Goal: Task Accomplishment & Management: Use online tool/utility

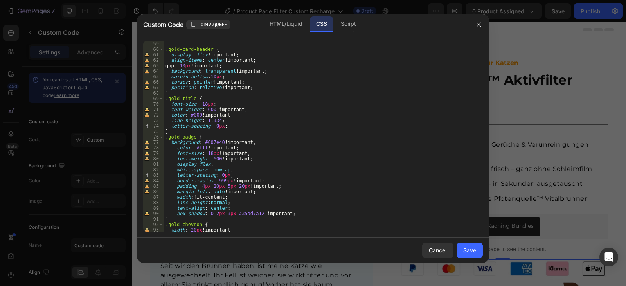
scroll to position [329, 0]
click at [339, 23] on div "Script" at bounding box center [347, 24] width 27 height 16
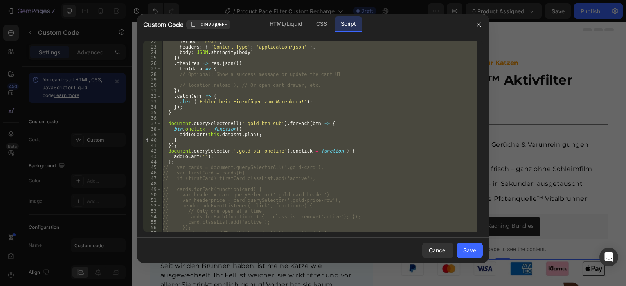
scroll to position [198, 0]
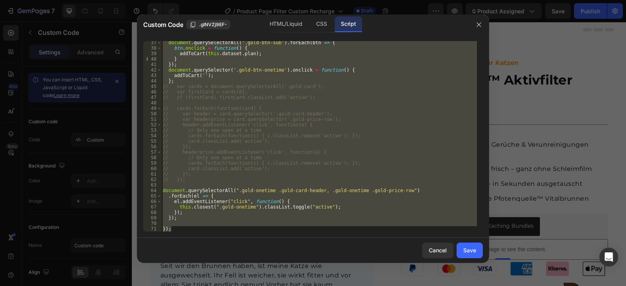
click at [192, 226] on div "document . querySelectorAll ( '.gold-btn-sub' ) . forEach ( btn => { btn . oncl…" at bounding box center [319, 136] width 316 height 190
type textarea "});"
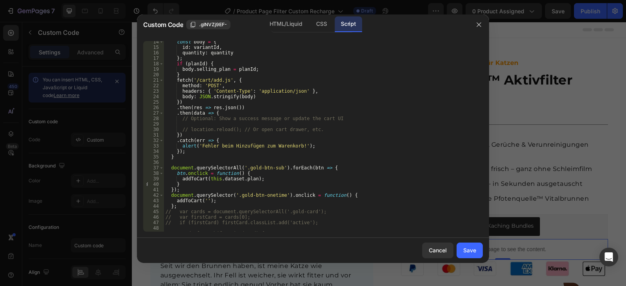
scroll to position [0, 0]
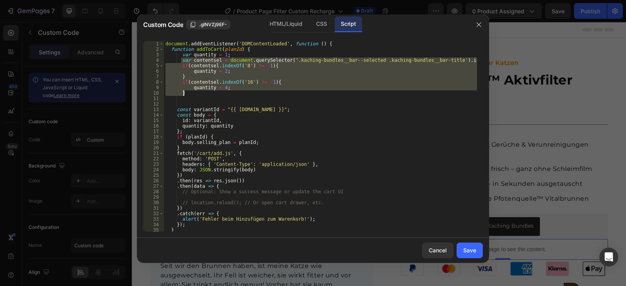
drag, startPoint x: 180, startPoint y: 60, endPoint x: 189, endPoint y: 92, distance: 32.6
click at [189, 92] on div "document . addEventListener ( 'DOMContentLoaded' , function ( ) { function addT…" at bounding box center [320, 141] width 313 height 201
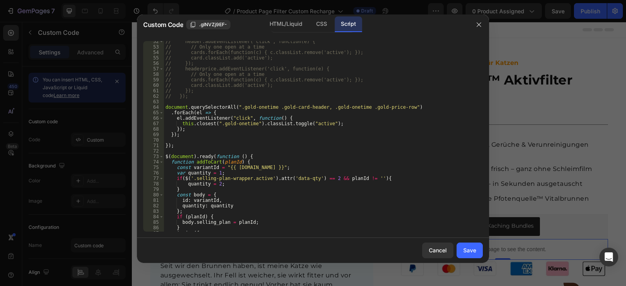
scroll to position [375, 0]
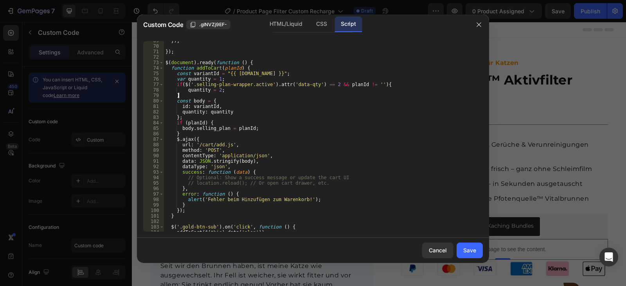
click at [185, 93] on div "}) ; }) ; $ ( document ) . ready ( function ( ) { function addToCart ( planId )…" at bounding box center [320, 138] width 313 height 201
type textarea "}"
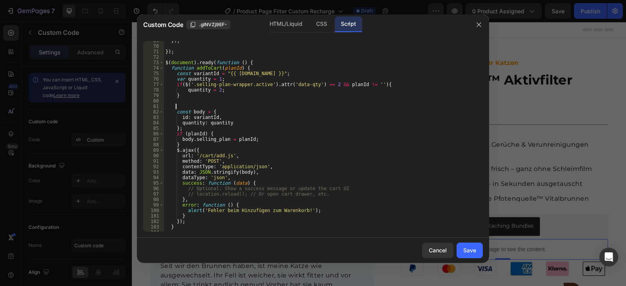
paste textarea "}"
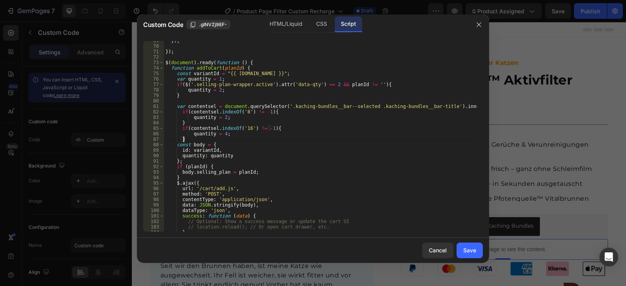
click at [198, 90] on div "}) ; }) ; $ ( document ) . ready ( function ( ) { function addToCart ( planId )…" at bounding box center [320, 138] width 313 height 201
click at [218, 117] on div "}) ; }) ; $ ( document ) . ready ( function ( ) { function addToCart ( planId )…" at bounding box center [320, 138] width 313 height 201
paste textarea "quantity"
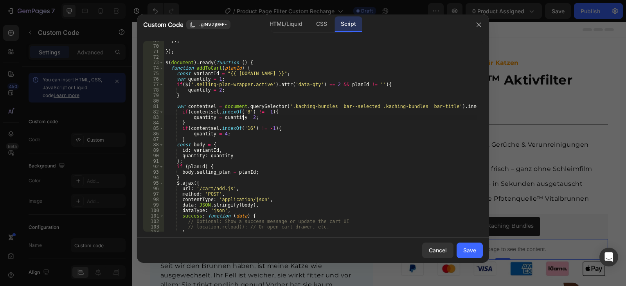
scroll to position [0, 7]
drag, startPoint x: 219, startPoint y: 118, endPoint x: 268, endPoint y: 117, distance: 48.9
click at [268, 117] on div "}) ; }) ; $ ( document ) . ready ( function ( ) { function addToCart ( planId )…" at bounding box center [320, 138] width 313 height 201
drag, startPoint x: 218, startPoint y: 135, endPoint x: 229, endPoint y: 134, distance: 10.6
click at [229, 134] on div "}) ; }) ; $ ( document ) . ready ( function ( ) { function addToCart ( planId )…" at bounding box center [320, 138] width 313 height 201
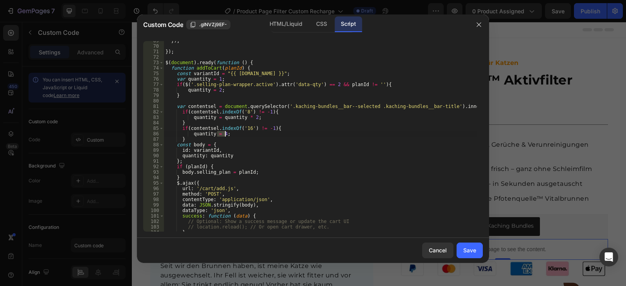
scroll to position [0, 5]
paste textarea "quantity * 2"
click at [217, 134] on div "}) ; }) ; $ ( document ) . ready ( function ( ) { function addToCart ( planId )…" at bounding box center [320, 138] width 313 height 201
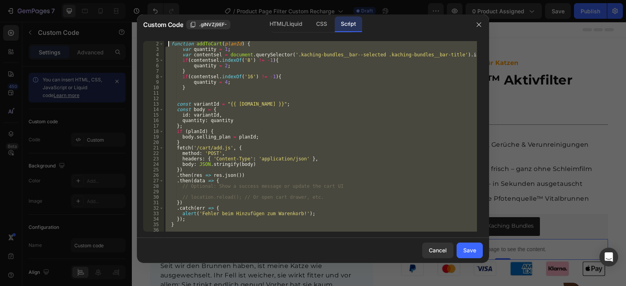
scroll to position [0, 0]
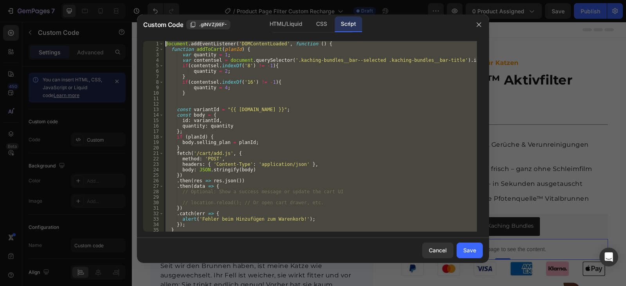
drag, startPoint x: 178, startPoint y: 100, endPoint x: 167, endPoint y: 12, distance: 88.7
click at [167, 12] on div "Custom Code .gINVZj9EF- HTML/Liquid CSS Script quantity = quantity * 2; 1 2 3 4…" at bounding box center [313, 143] width 626 height 286
type textarea "document.addEventListener('DOMContentLoaded', function () { function addToCart(…"
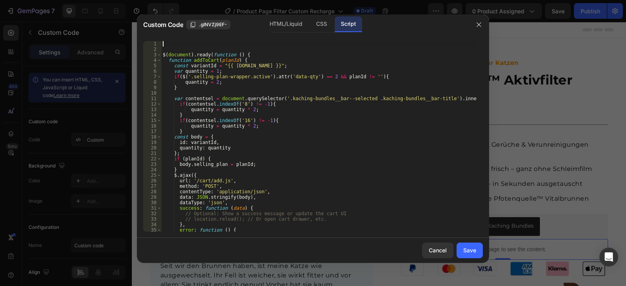
click at [162, 55] on div "$ ( document ) . ready ( function ( ) { function addToCart ( planId ) { const v…" at bounding box center [319, 141] width 316 height 201
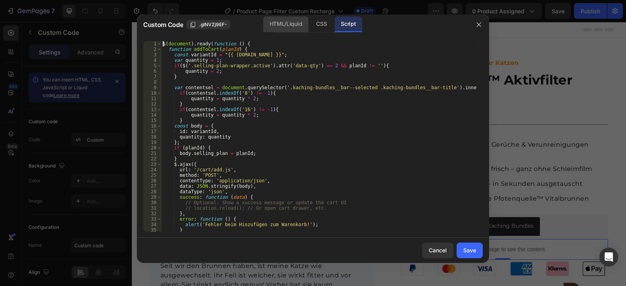
click at [310, 26] on div "HTML/Liquid" at bounding box center [321, 24] width 23 height 16
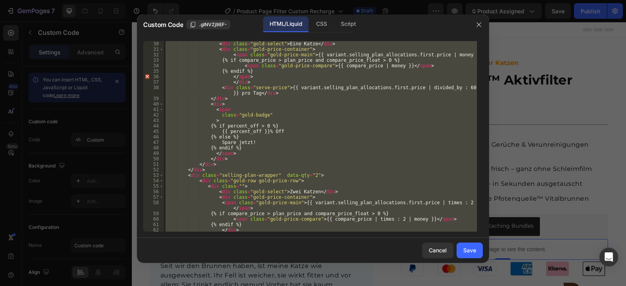
scroll to position [141, 0]
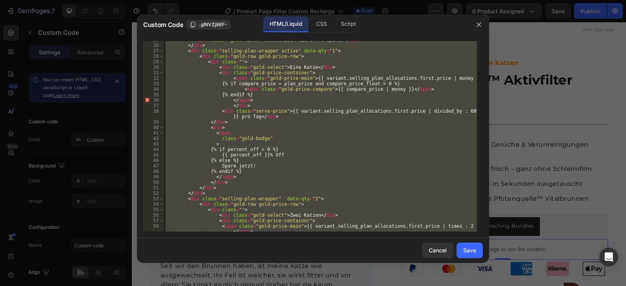
click at [237, 154] on div "< span class = "gold-title" > Automatisch liefern & sparen </ span > </ div > <…" at bounding box center [320, 136] width 313 height 190
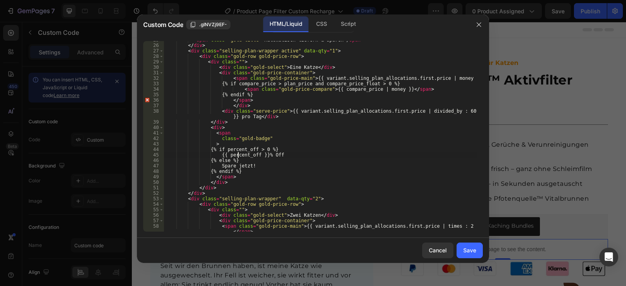
click at [237, 154] on div "< span class = "gold-title" > Automatisch liefern & sparen </ span > </ div > <…" at bounding box center [320, 140] width 313 height 207
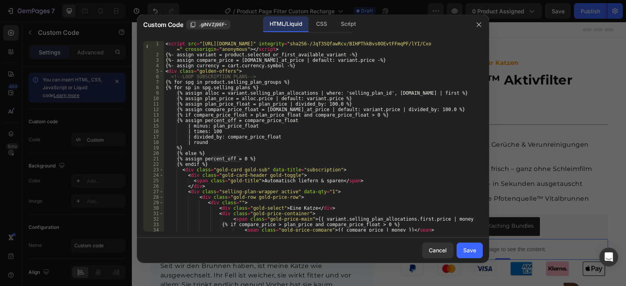
scroll to position [47, 0]
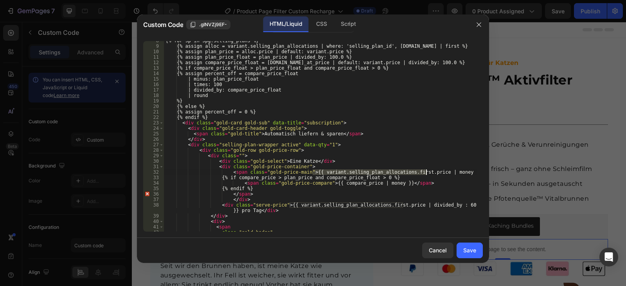
drag, startPoint x: 312, startPoint y: 171, endPoint x: 426, endPoint y: 172, distance: 113.8
click at [426, 172] on div "{% for sp in spg.selling_plans %} {% assign alloc = variant.selling_plan_alloca…" at bounding box center [320, 138] width 313 height 201
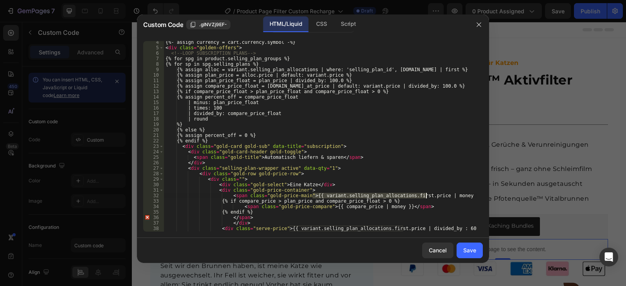
scroll to position [0, 0]
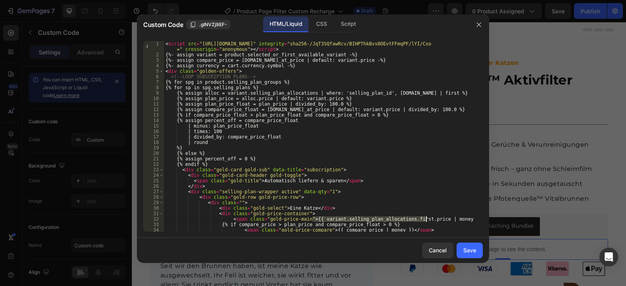
click at [271, 121] on div "< script src = "https://code.jquery.com/jquery-3.7.1.min.js" integrity = "sha25…" at bounding box center [320, 144] width 313 height 207
paste textarea "variant.selling_plan_allocations.first.price"
click at [244, 126] on div "< script src = "https://code.jquery.com/jquery-3.7.1.min.js" integrity = "sha25…" at bounding box center [320, 144] width 313 height 207
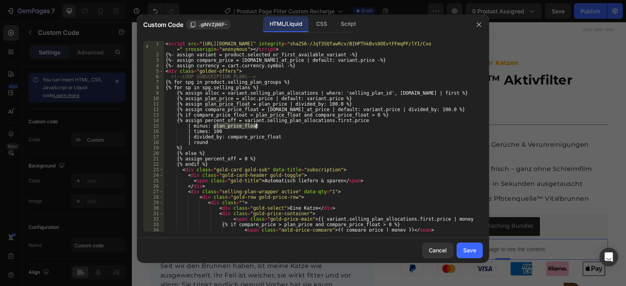
paste textarea "variant.selling_plan_allocations.first.price"
click at [253, 137] on div "< script src = "https://code.jquery.com/jquery-3.7.1.min.js" integrity = "sha25…" at bounding box center [320, 144] width 313 height 207
paste textarea "variant.selling_plan_allocations.first.price"
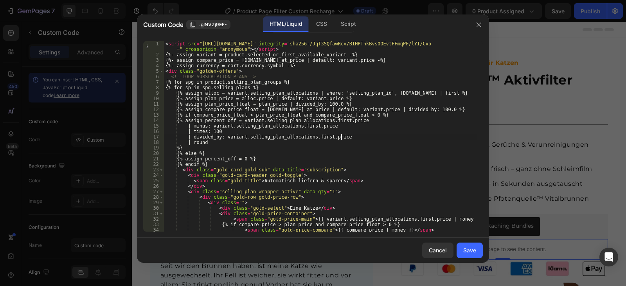
click at [353, 120] on div "< script src = "https://code.jquery.com/jquery-3.7.1.min.js" integrity = "sha25…" at bounding box center [320, 144] width 313 height 207
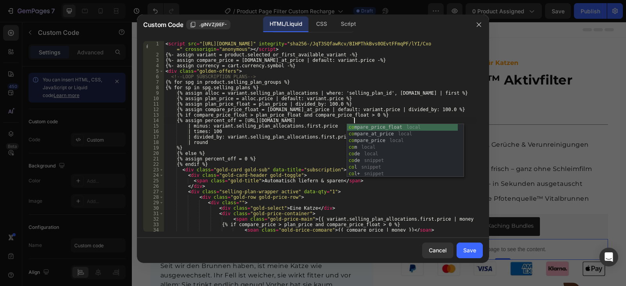
scroll to position [0, 15]
click at [372, 135] on div "com pare_price_float local com pare_at_price local com pare_price local com loc…" at bounding box center [402, 157] width 111 height 66
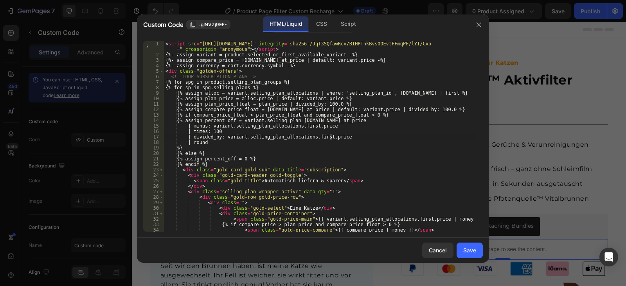
click at [331, 137] on div "< script src = "https://code.jquery.com/jquery-3.7.1.min.js" integrity = "sha25…" at bounding box center [320, 144] width 313 height 207
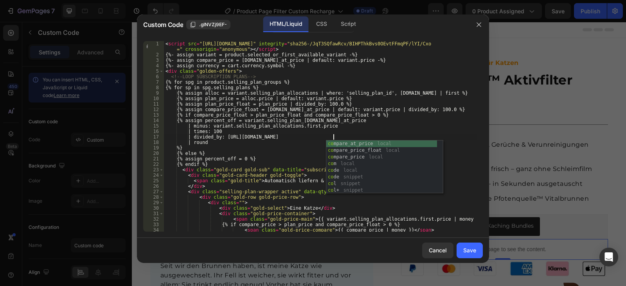
click at [357, 144] on div "co mpare_at_price local co mpare_price_float local co mpare_price local co m lo…" at bounding box center [381, 173] width 111 height 66
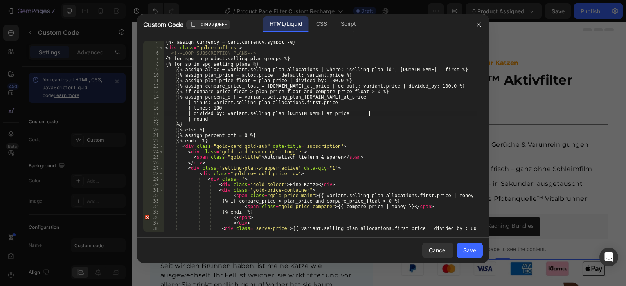
scroll to position [47, 0]
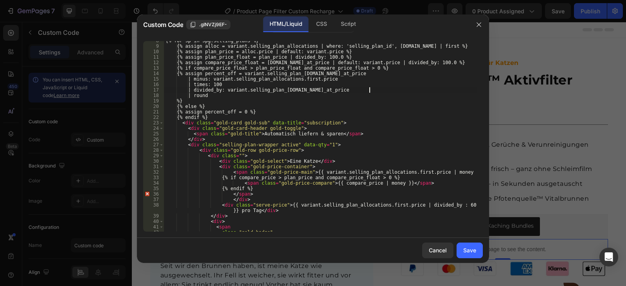
click at [265, 179] on div "{% for sp in spg.selling_plans %} {% assign alloc = variant.selling_plan_alloca…" at bounding box center [320, 138] width 313 height 201
paste textarea "variant.selling_plan_allocations.first."
click at [424, 177] on div "{% for sp in spg.selling_plans %} {% assign alloc = variant.selling_plan_alloca…" at bounding box center [320, 138] width 313 height 201
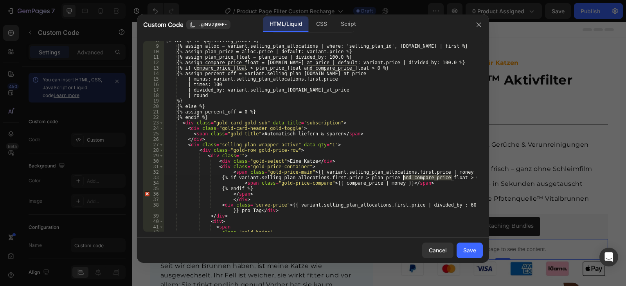
paste textarea "variant.selling_plan_allocations.first.price"
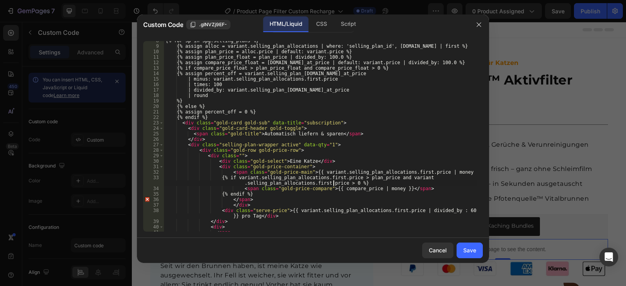
click at [351, 190] on div "{% for sp in spg.selling_plans %} {% assign alloc = variant.selling_plan_alloca…" at bounding box center [320, 138] width 313 height 201
paste textarea "variant.selling_plan_allocations.first."
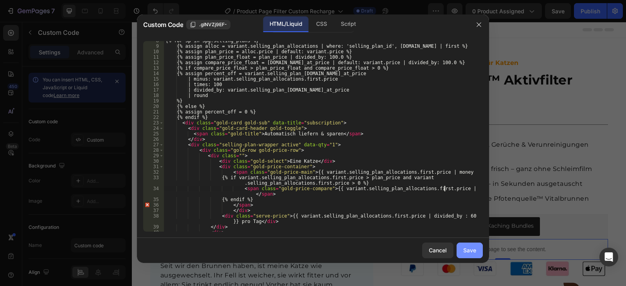
type textarea "<span class="gold-price-compare">{{ variant.selling_plan_allocations.first.pric…"
click at [461, 247] on button "Save" at bounding box center [469, 250] width 26 height 16
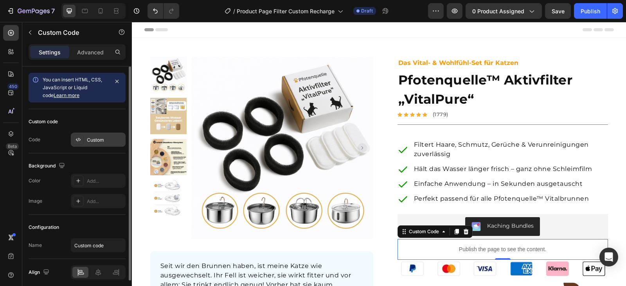
click at [95, 138] on div "Custom" at bounding box center [105, 139] width 37 height 7
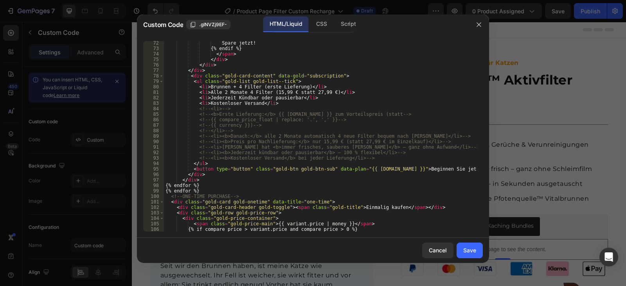
scroll to position [422, 0]
click at [348, 25] on div "Script" at bounding box center [347, 24] width 27 height 16
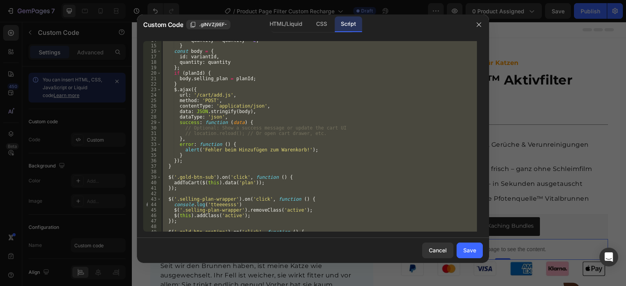
scroll to position [122, 0]
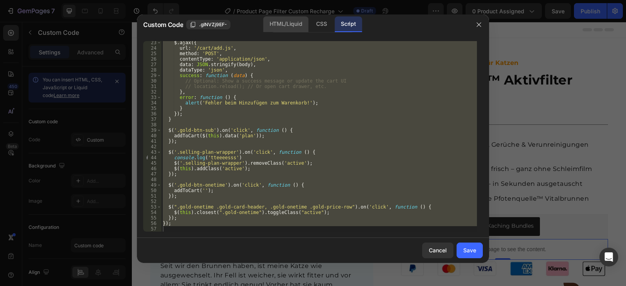
click at [310, 22] on div "HTML/Liquid" at bounding box center [321, 24] width 23 height 16
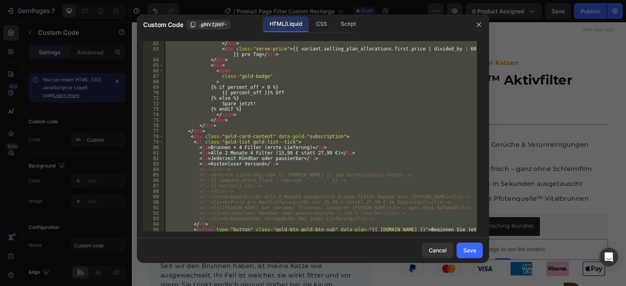
scroll to position [385, 0]
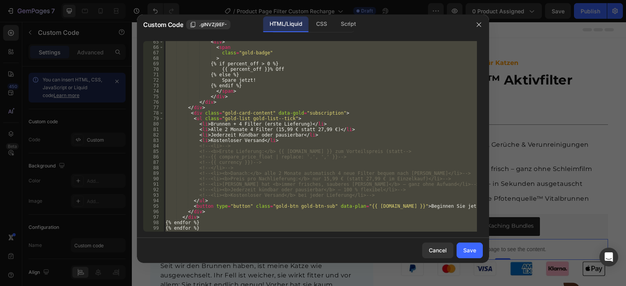
click at [190, 117] on div "< div > < span class = "gold-badge" > {% if percent_off > 0 %} {{ percent_off }…" at bounding box center [320, 136] width 313 height 190
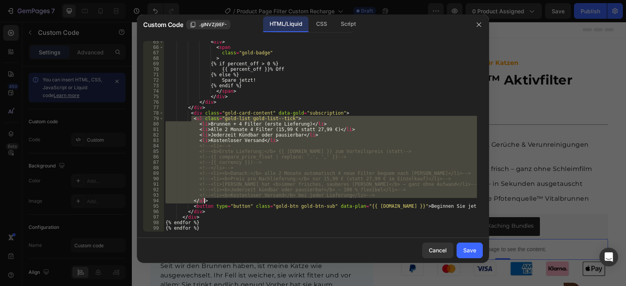
drag, startPoint x: 191, startPoint y: 117, endPoint x: 213, endPoint y: 200, distance: 85.3
click at [213, 200] on div "< div > < span class = "gold-badge" > {% if percent_off > 0 %} {{ percent_off }…" at bounding box center [320, 139] width 313 height 201
paste textarea
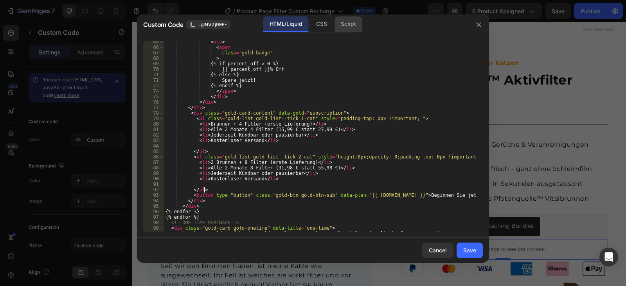
click at [345, 23] on div "Script" at bounding box center [347, 24] width 27 height 16
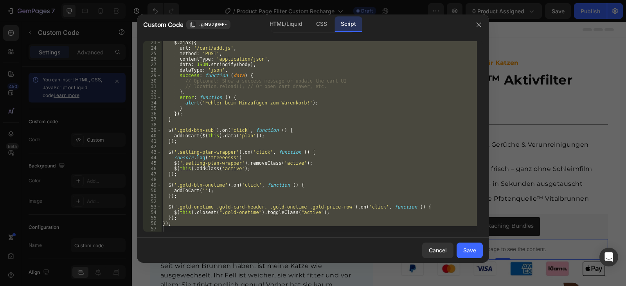
scroll to position [122, 0]
click at [248, 167] on div "$ . ajax ({ url : '/cart/add.js' , method : 'POST' , contentType : 'application…" at bounding box center [319, 136] width 316 height 190
type textarea "$(this).addClass('active');"
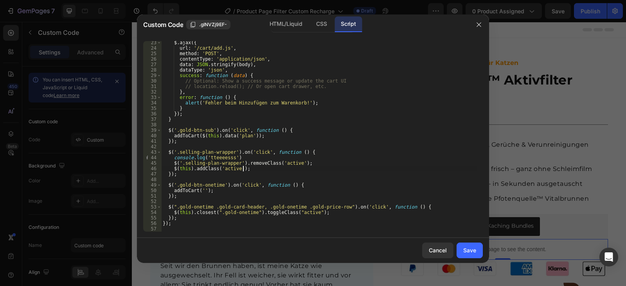
scroll to position [0, 0]
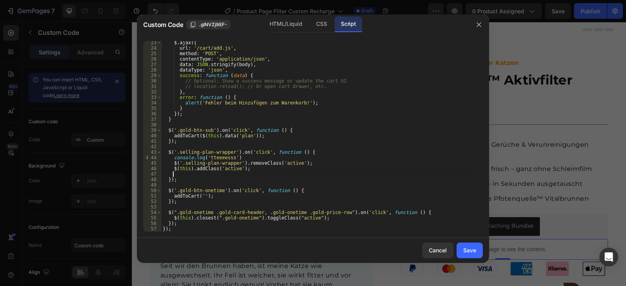
paste textarea "}"
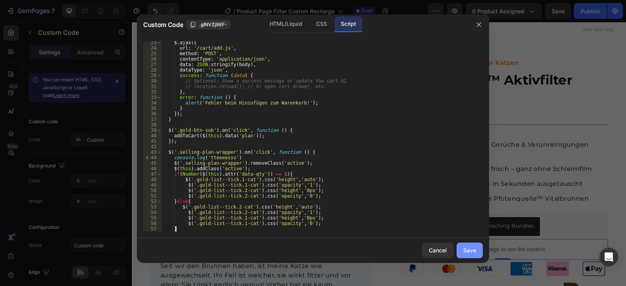
type textarea "}"
click at [471, 251] on div "Save" at bounding box center [469, 250] width 13 height 8
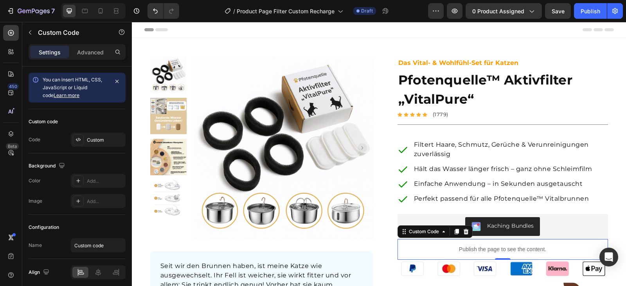
click at [493, 251] on p "Publish the page to see the content." at bounding box center [502, 249] width 210 height 8
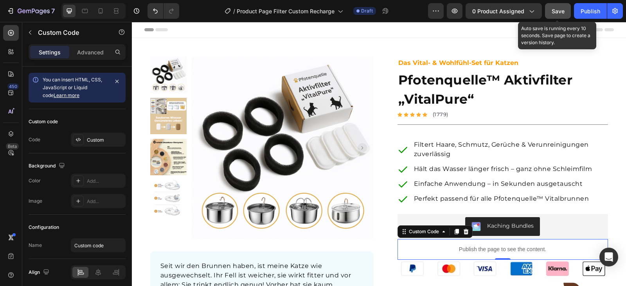
click at [552, 14] on span "Save" at bounding box center [557, 11] width 13 height 7
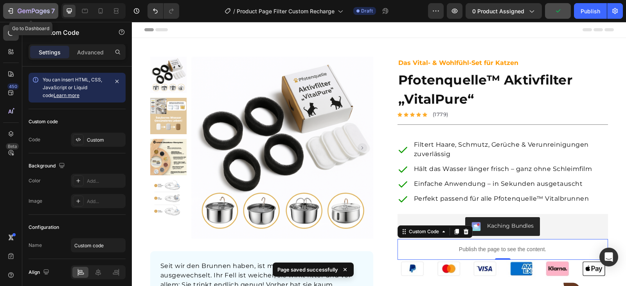
click at [21, 9] on icon "button" at bounding box center [20, 11] width 4 height 5
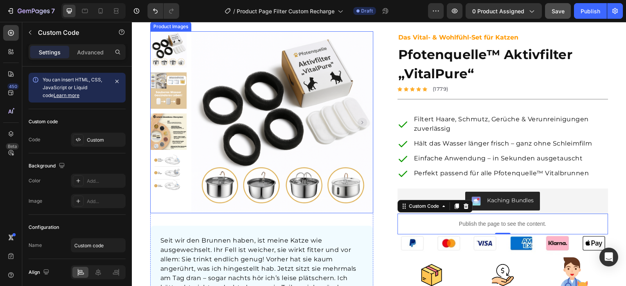
scroll to position [39, 0]
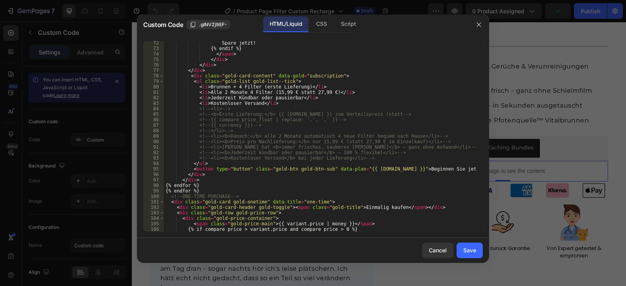
scroll to position [422, 0]
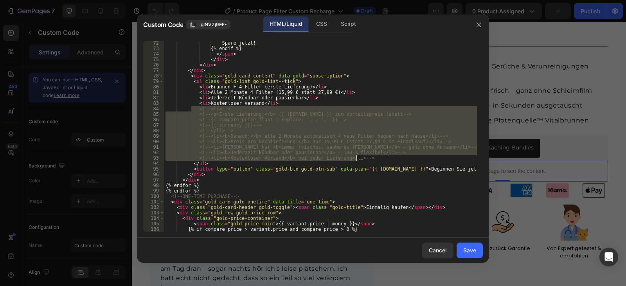
drag, startPoint x: 0, startPoint y: 0, endPoint x: 384, endPoint y: 157, distance: 414.6
click at [384, 157] on div "Spare jetzt! {% endif %} </ span > </ div > </ div > </ div > < div class = "go…" at bounding box center [320, 140] width 313 height 201
type textarea "<!--<li><b>Jederzeit kündbar oder pausierbar</b> – 100 % flexibel</li>--> <!--<…"
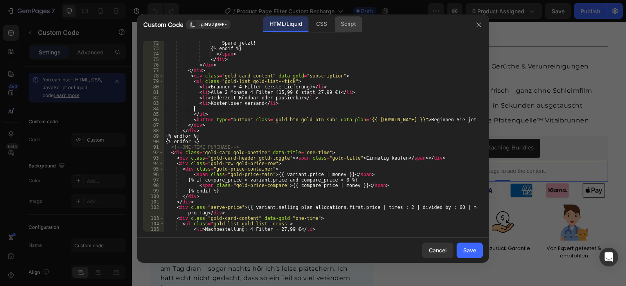
click at [352, 27] on div "Script" at bounding box center [347, 24] width 27 height 16
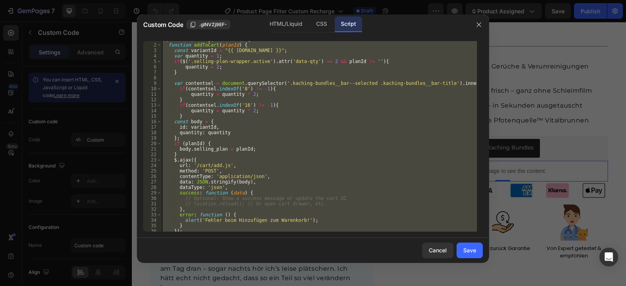
scroll to position [0, 0]
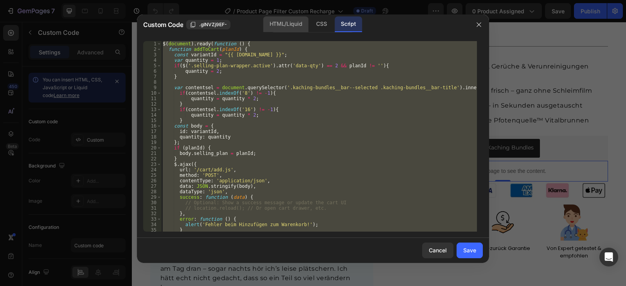
click at [310, 25] on div "HTML/Liquid" at bounding box center [321, 24] width 23 height 16
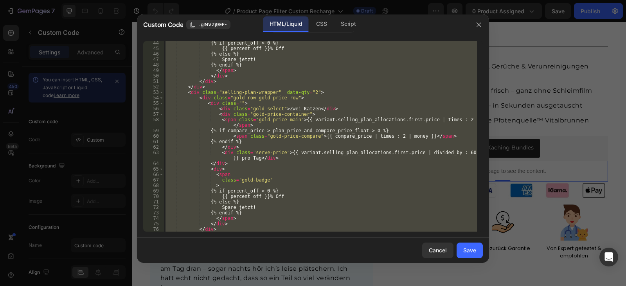
scroll to position [352, 0]
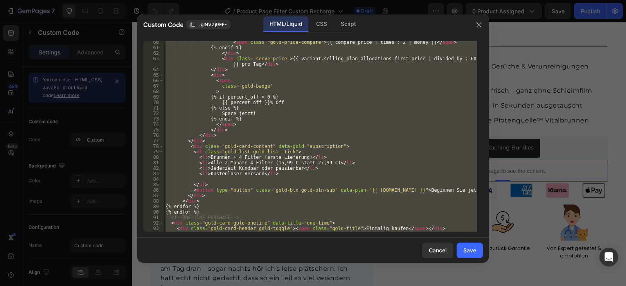
click at [189, 149] on div "< span class = "gold-price-compare" > {{ compare_price | times : 2 | money }} <…" at bounding box center [320, 136] width 313 height 190
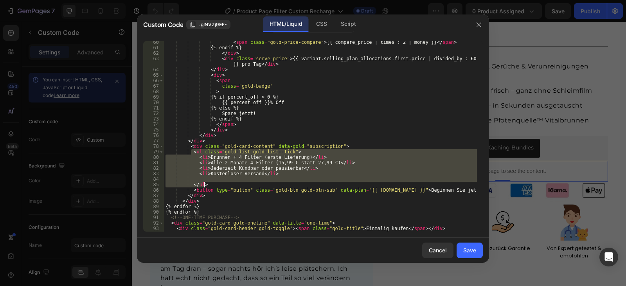
drag, startPoint x: 190, startPoint y: 151, endPoint x: 210, endPoint y: 182, distance: 36.9
click at [210, 182] on div "< span class = "gold-price-compare" > {{ compare_price | times : 2 | money }} <…" at bounding box center [320, 140] width 313 height 201
click at [210, 182] on div "< span class = "gold-price-compare" > {{ compare_price | times : 2 | money }} <…" at bounding box center [320, 136] width 313 height 190
type textarea "</ul>"
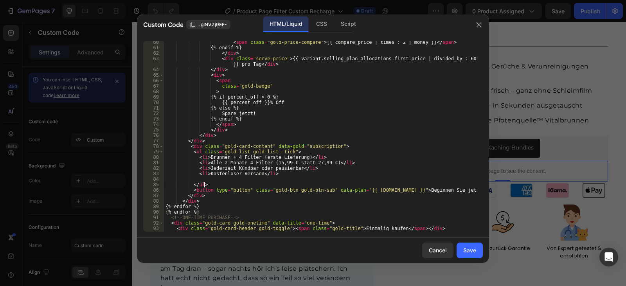
scroll to position [0, 2]
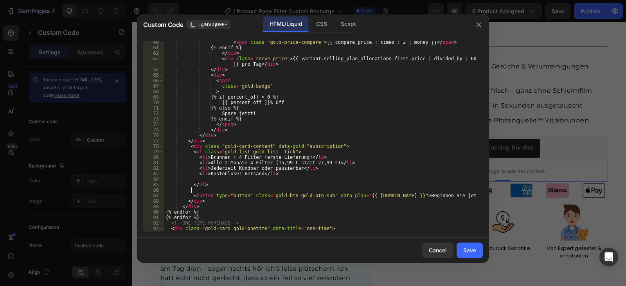
paste textarea "</ul>"
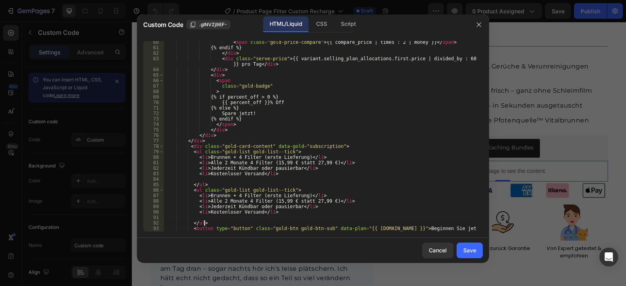
click at [283, 150] on div "< span class = "gold-price-compare" > {{ compare_price | times : 2 | money }} <…" at bounding box center [320, 140] width 313 height 201
click at [285, 191] on div "< span class = "gold-price-compare" > {{ compare_price | times : 2 | money }} <…" at bounding box center [320, 140] width 313 height 201
click at [234, 196] on div "< span class = "gold-price-compare" > {{ compare_price | times : 2 | money }} <…" at bounding box center [320, 140] width 313 height 201
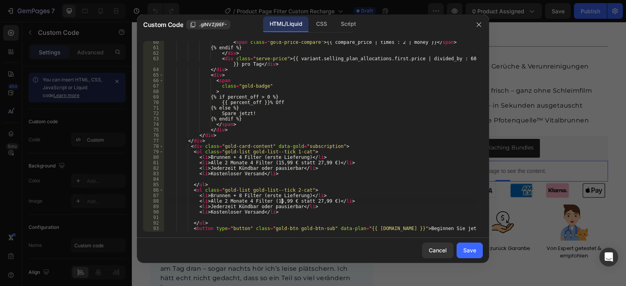
click at [281, 201] on div "< span class = "gold-price-compare" > {{ compare_price | times : 2 | money }} <…" at bounding box center [320, 140] width 313 height 201
click at [270, 202] on div "< span class = "gold-price-compare" > {{ compare_price | times : 2 | money }} <…" at bounding box center [320, 140] width 313 height 201
drag, startPoint x: 268, startPoint y: 201, endPoint x: 281, endPoint y: 202, distance: 12.9
click at [281, 202] on div "< span class = "gold-price-compare" > {{ compare_price | times : 2 | money }} <…" at bounding box center [320, 140] width 313 height 201
paste textarea "31.98"
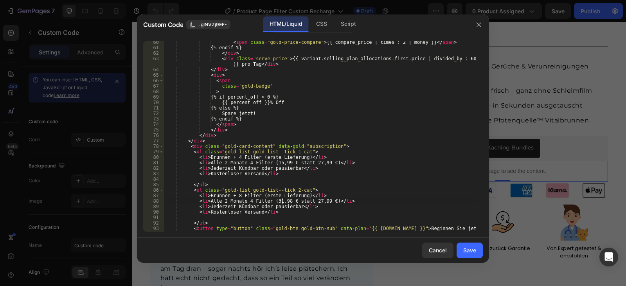
click at [277, 202] on div "< span class = "gold-price-compare" > {{ compare_price | times : 2 | money }} <…" at bounding box center [320, 140] width 313 height 201
drag, startPoint x: 305, startPoint y: 203, endPoint x: 317, endPoint y: 202, distance: 11.7
click at [317, 202] on div "< span class = "gold-price-compare" > {{ compare_price | times : 2 | money }} <…" at bounding box center [320, 140] width 313 height 201
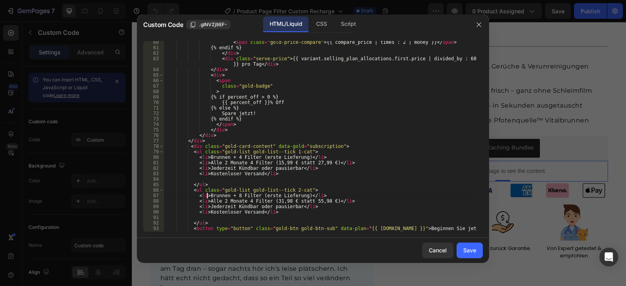
click at [207, 194] on div "< span class = "gold-price-compare" > {{ compare_price | times : 2 | money }} <…" at bounding box center [320, 140] width 313 height 201
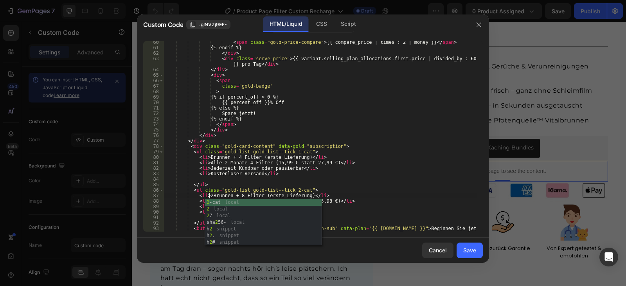
scroll to position [0, 4]
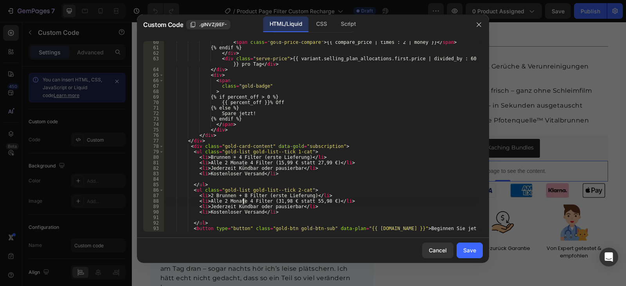
click at [243, 201] on div "< span class = "gold-price-compare" > {{ compare_price | times : 2 | money }} <…" at bounding box center [320, 140] width 313 height 201
click at [304, 189] on div "< span class = "gold-price-compare" > {{ compare_price | times : 2 | money }} <…" at bounding box center [320, 140] width 313 height 201
click at [302, 190] on div "< span class = "gold-price-compare" > {{ compare_price | times : 2 | money }} <…" at bounding box center [320, 140] width 313 height 201
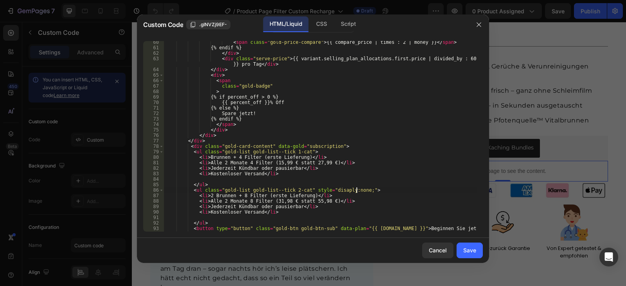
click at [333, 187] on div "< span class = "gold-price-compare" > {{ compare_price | times : 2 | money }} <…" at bounding box center [320, 140] width 313 height 201
click at [332, 189] on div "< span class = "gold-price-compare" > {{ compare_price | times : 2 | money }} <…" at bounding box center [320, 140] width 313 height 201
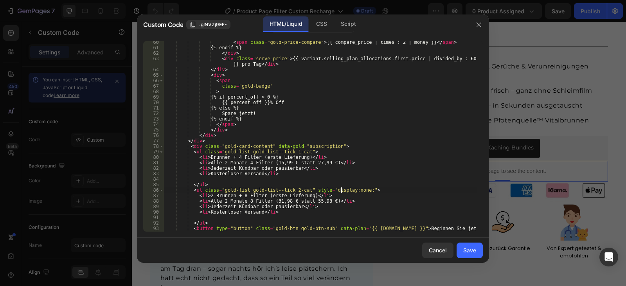
scroll to position [0, 14]
click at [299, 213] on div "< span class = "gold-price-compare" > {{ compare_price | times : 2 | money }} <…" at bounding box center [320, 140] width 313 height 201
click at [349, 26] on div "Script" at bounding box center [347, 24] width 27 height 16
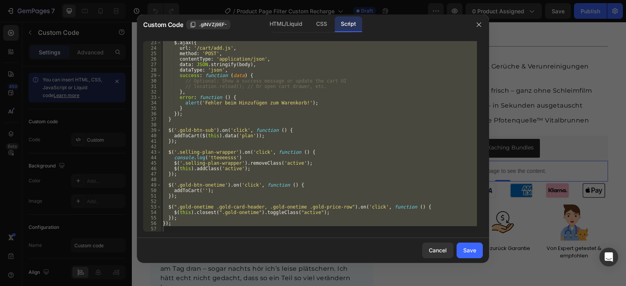
scroll to position [122, 0]
click at [189, 182] on div "$ . ajax ({ url : '/cart/add.js' , method : 'POST' , contentType : 'application…" at bounding box center [319, 136] width 316 height 190
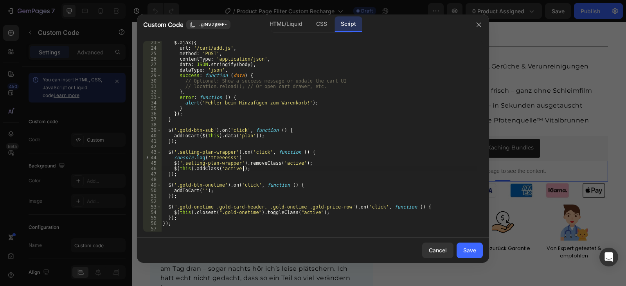
click at [246, 168] on div "$ . ajax ({ url : '/cart/add.js' , method : 'POST' , contentType : 'application…" at bounding box center [319, 140] width 316 height 201
type textarea "$(this).addClass('active');"
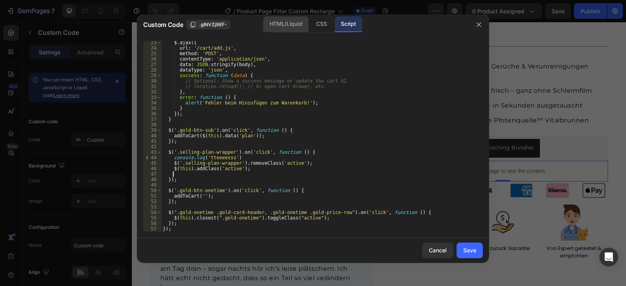
click at [310, 27] on div "HTML/Liquid" at bounding box center [321, 24] width 23 height 16
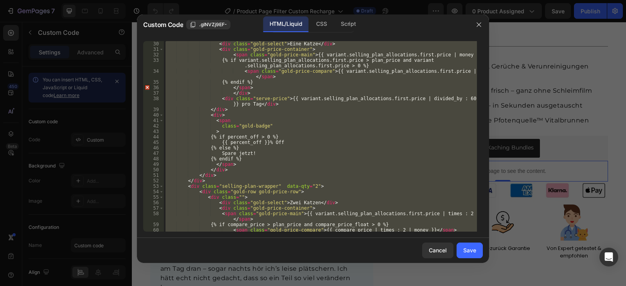
scroll to position [141, 0]
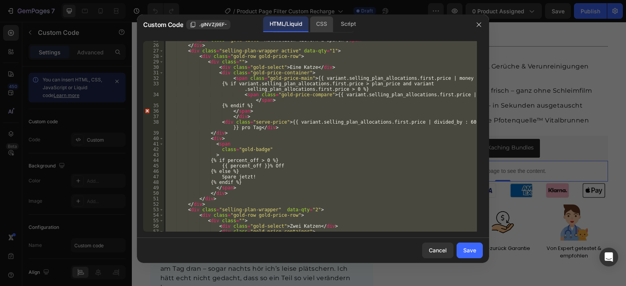
click at [334, 29] on div "CSS" at bounding box center [347, 24] width 27 height 16
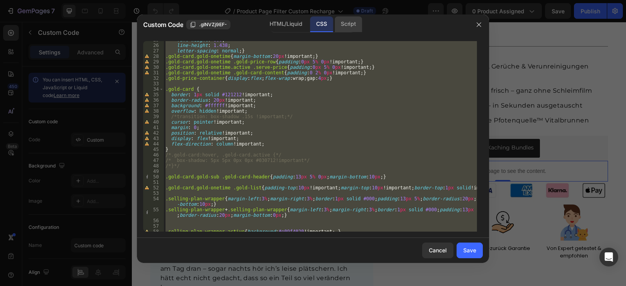
click at [346, 21] on div "Script" at bounding box center [347, 24] width 27 height 16
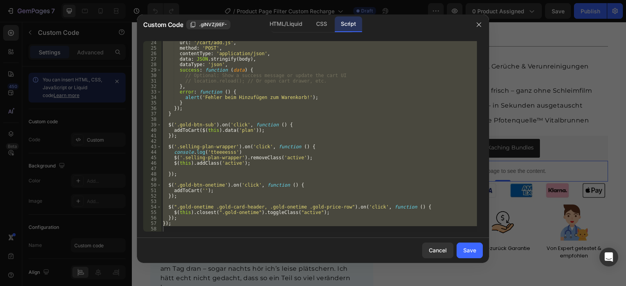
scroll to position [127, 0]
type textarea "});"
click at [192, 166] on div "url : '/cart/add.js' , method : 'POST' , contentType : 'application/json' , dat…" at bounding box center [319, 136] width 316 height 190
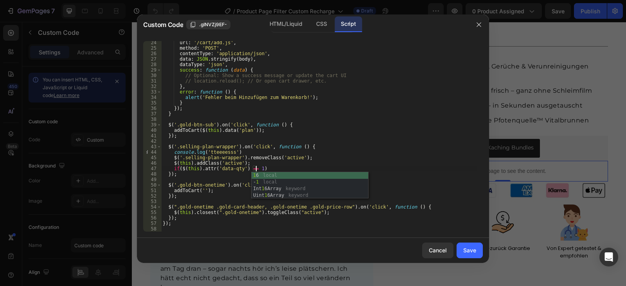
scroll to position [0, 7]
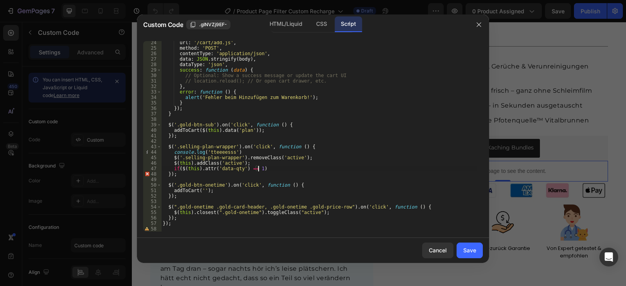
type textarea "if($(this).attr('data-qty') == 1){"
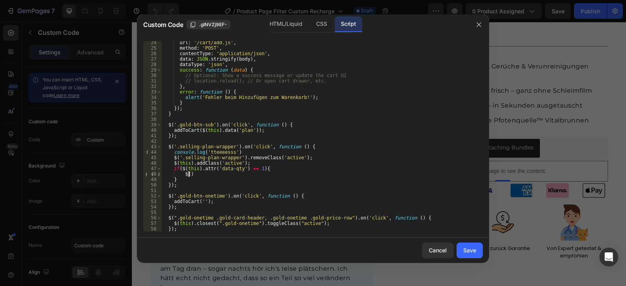
scroll to position [0, 2]
click at [310, 23] on div "HTML/Liquid" at bounding box center [321, 24] width 23 height 16
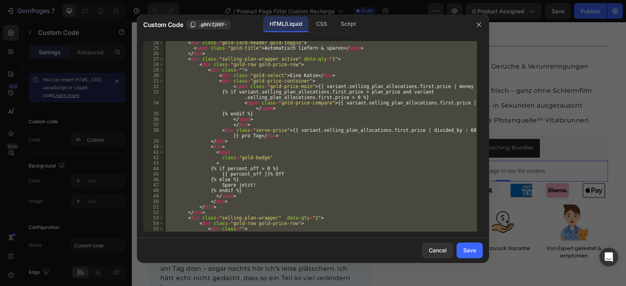
scroll to position [133, 0]
click at [268, 144] on div "< div class = "gold-card-header gold-toggle" > < span class = "gold-title" > Au…" at bounding box center [320, 136] width 313 height 190
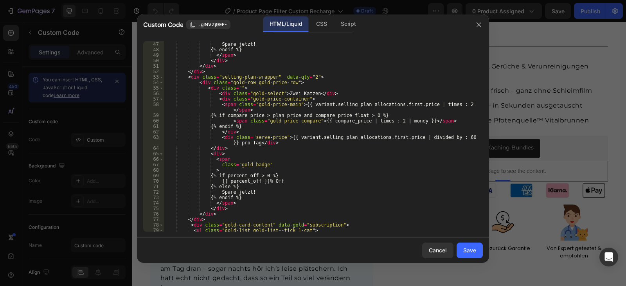
scroll to position [344, 0]
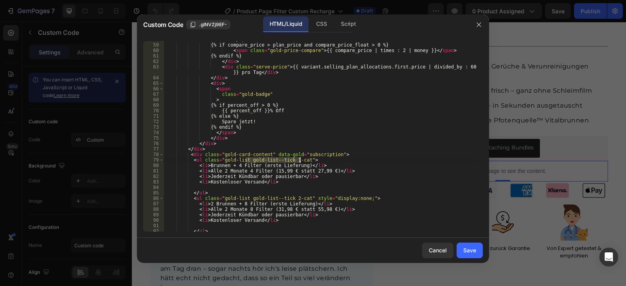
drag, startPoint x: 245, startPoint y: 161, endPoint x: 300, endPoint y: 158, distance: 55.2
click at [300, 158] on div "< span class = "gold-price-main" > {{ variant.selling_plan_allocations.first.pr…" at bounding box center [320, 134] width 313 height 207
click at [343, 21] on div "Script" at bounding box center [347, 24] width 27 height 16
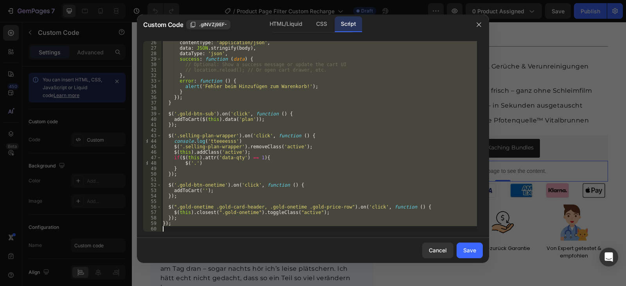
scroll to position [0, 0]
click at [193, 162] on div "contentType : 'application/json' , data : JSON . stringify ( body ) , dataType …" at bounding box center [319, 136] width 316 height 190
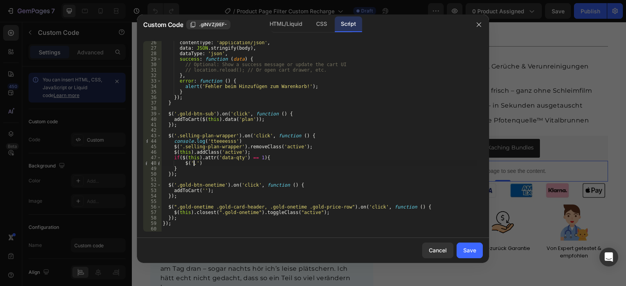
paste textarea "gold-list--tick 1-cat"
click at [235, 163] on div "contentType : 'application/json' , data : JSON . stringify ( body ) , dataType …" at bounding box center [319, 140] width 316 height 201
click at [260, 164] on div "contentType : 'application/json' , data : JSON . stringify ( body ) , dataType …" at bounding box center [319, 140] width 316 height 201
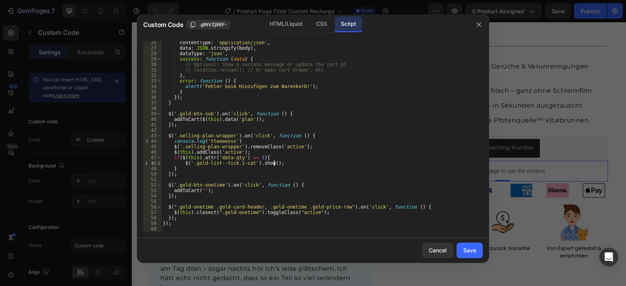
paste textarea "gold-list--tick 1-cat"
drag, startPoint x: 282, startPoint y: 163, endPoint x: 181, endPoint y: 163, distance: 101.3
click at [181, 163] on div "contentType : 'application/json' , data : JSON . stringify ( body ) , dataType …" at bounding box center [319, 140] width 316 height 201
click at [283, 167] on div "contentType : 'application/json' , data : JSON . stringify ( body ) , dataType …" at bounding box center [319, 140] width 316 height 201
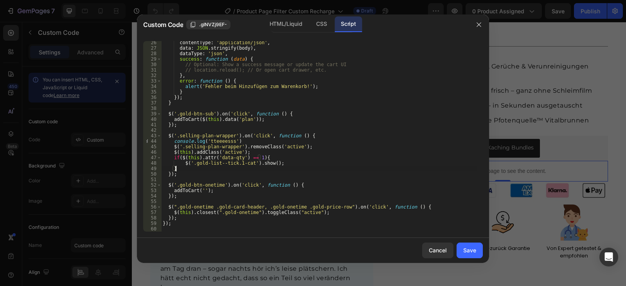
click at [279, 166] on div "contentType : 'application/json' , data : JSON . stringify ( body ) , dataType …" at bounding box center [319, 140] width 316 height 201
click at [279, 162] on div "contentType : 'application/json' , data : JSON . stringify ( body ) , dataType …" at bounding box center [319, 140] width 316 height 201
type textarea "$('.gold-list--tick.1-cat').show();"
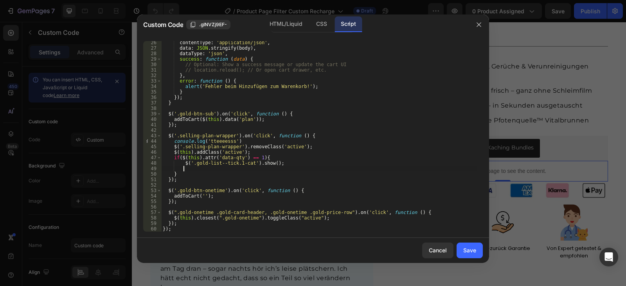
paste textarea "$('.gold-list--tick.1-cat').show();"
click at [241, 169] on div "contentType : 'application/json' , data : JSON . stringify ( body ) , dataType …" at bounding box center [319, 140] width 316 height 201
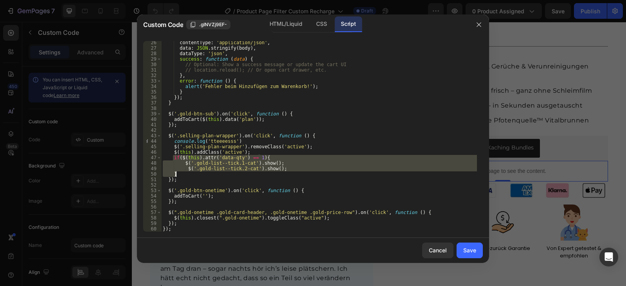
drag, startPoint x: 172, startPoint y: 158, endPoint x: 180, endPoint y: 176, distance: 19.1
click at [180, 176] on div "contentType : 'application/json' , data : JSON . stringify ( body ) , dataType …" at bounding box center [319, 140] width 316 height 201
click at [180, 176] on div "contentType : 'application/json' , data : JSON . stringify ( body ) , dataType …" at bounding box center [319, 136] width 316 height 190
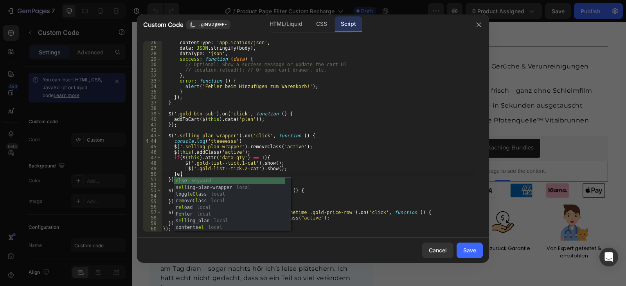
scroll to position [0, 1]
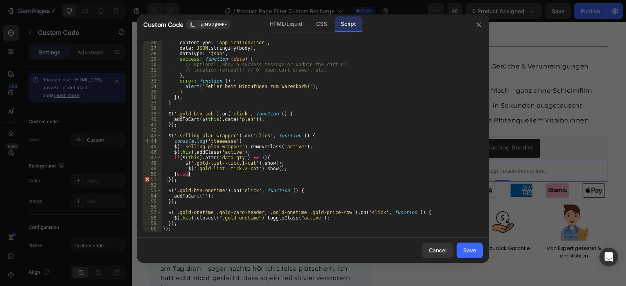
type textarea "}else{}"
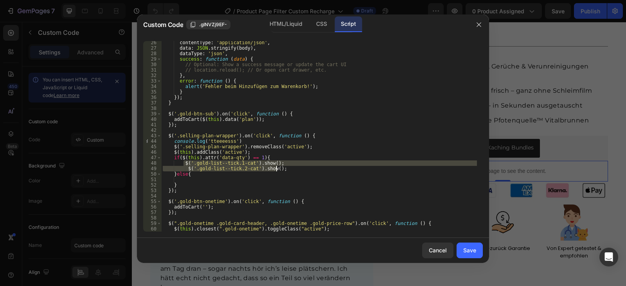
drag, startPoint x: 183, startPoint y: 163, endPoint x: 286, endPoint y: 167, distance: 102.9
click at [286, 167] on div "contentType : 'application/json' , data : JSON . stringify ( body ) , dataType …" at bounding box center [319, 140] width 316 height 201
type textarea "$('.gold-list--tick.1-cat').show(); $('.gold-list--tick.2-cat').show();"
click at [205, 181] on div "contentType : 'application/json' , data : JSON . stringify ( body ) , dataType …" at bounding box center [319, 140] width 316 height 201
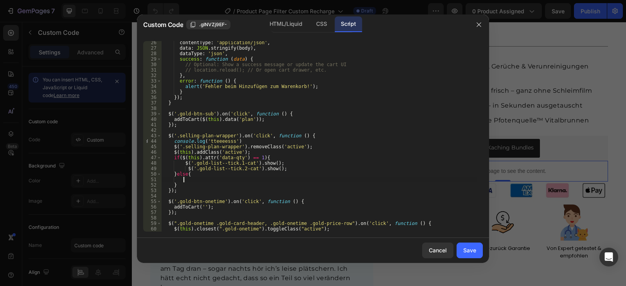
paste textarea "$('.gold-list--tick.2-cat').show();"
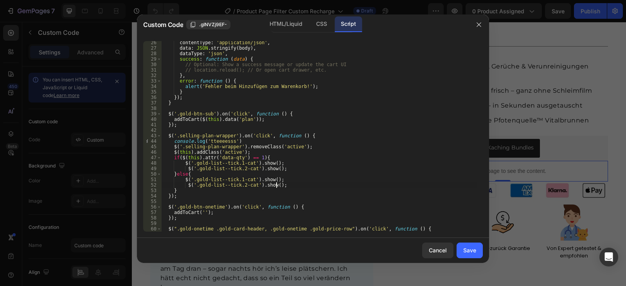
click at [267, 169] on div "contentType : 'application/json' , data : JSON . stringify ( body ) , dataType …" at bounding box center [319, 140] width 316 height 201
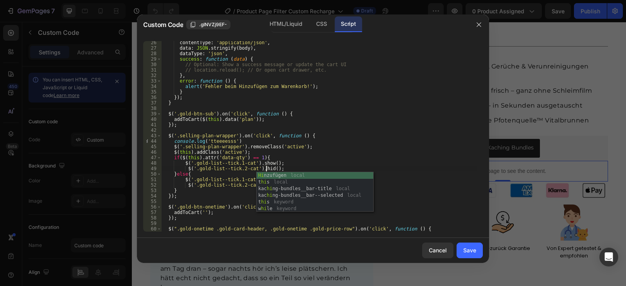
scroll to position [0, 9]
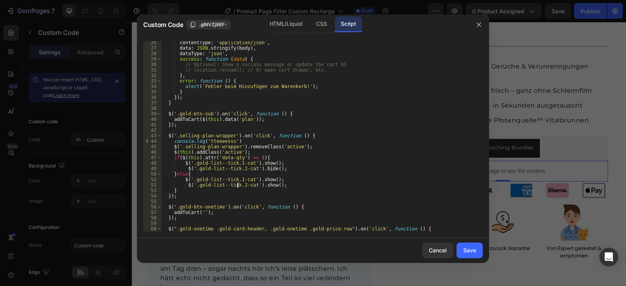
click at [238, 182] on div "contentType : 'application/json' , data : JSON . stringify ( body ) , dataType …" at bounding box center [319, 140] width 316 height 201
click at [261, 181] on div "contentType : 'application/json' , data : JSON . stringify ( body ) , dataType …" at bounding box center [319, 140] width 316 height 201
click at [249, 187] on div "contentType : 'application/json' , data : JSON . stringify ( body ) , dataType …" at bounding box center [319, 140] width 316 height 201
type textarea "$('.gold-list--tick.2-cat').show();"
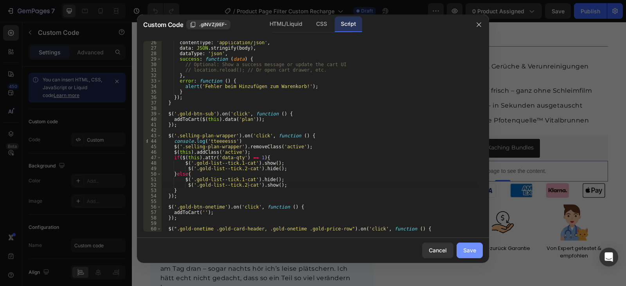
click at [469, 254] on div "Save" at bounding box center [469, 250] width 13 height 8
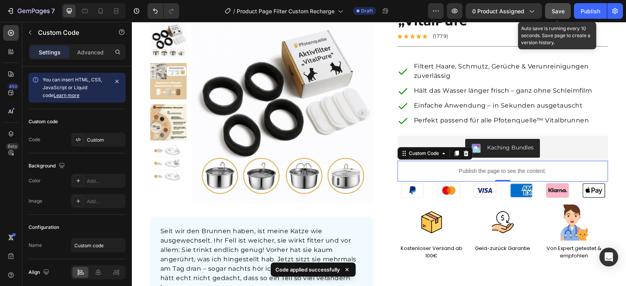
click at [550, 10] on button "Save" at bounding box center [558, 11] width 26 height 16
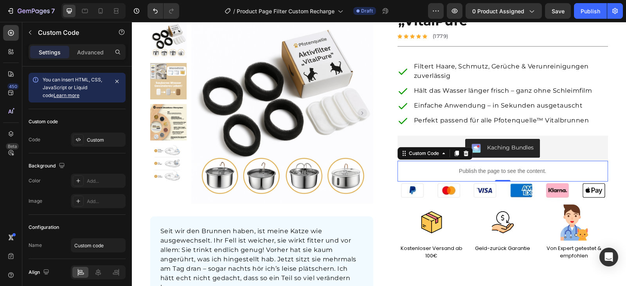
click at [427, 179] on div "Publish the page to see the content." at bounding box center [502, 171] width 210 height 21
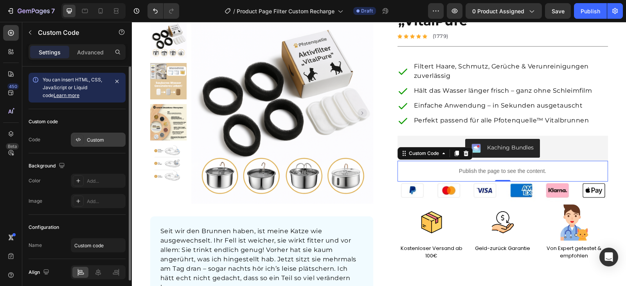
click at [90, 141] on div "Custom" at bounding box center [105, 139] width 37 height 7
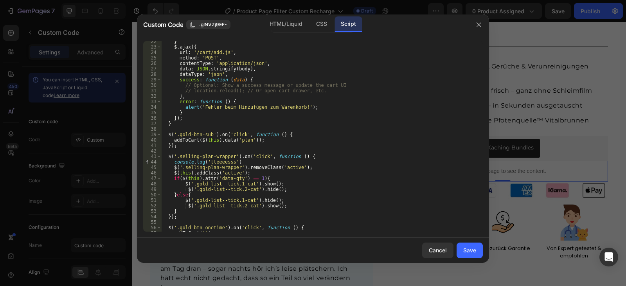
scroll to position [160, 0]
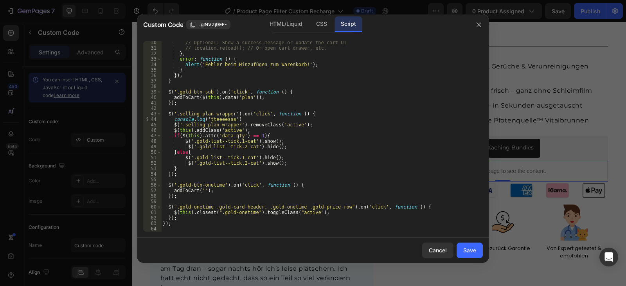
type textarea "if($(this).attr('data-qty') == 1){"
click at [253, 135] on div "// Optional: Show a success message or update the cart UI // location.reload();…" at bounding box center [319, 140] width 316 height 201
click at [521, 129] on div at bounding box center [313, 143] width 626 height 286
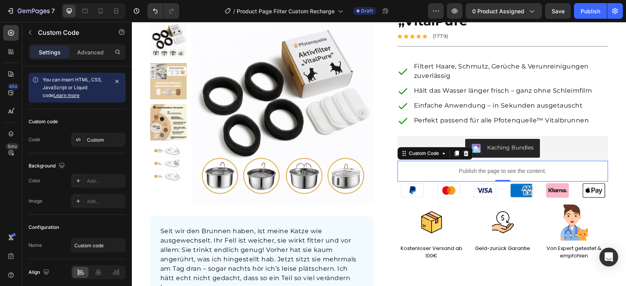
click at [483, 169] on p "Publish the page to see the content." at bounding box center [502, 171] width 210 height 8
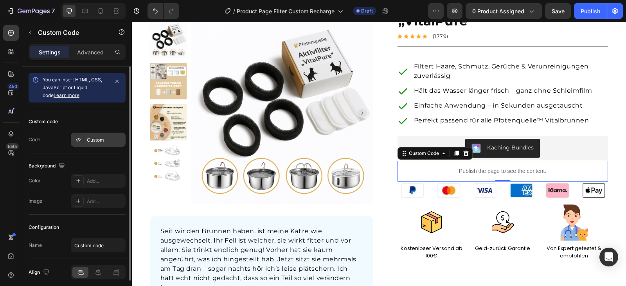
click at [81, 139] on div at bounding box center [78, 139] width 11 height 11
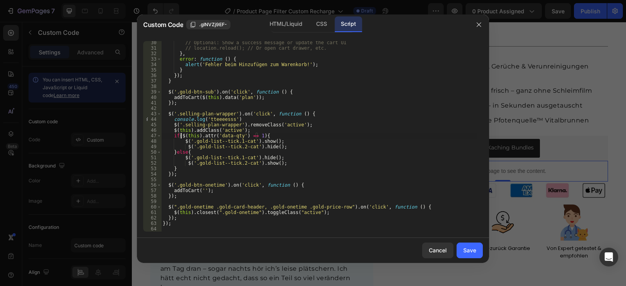
click at [181, 136] on div "// Optional: Show a success message or update the cart UI // location.reload();…" at bounding box center [319, 140] width 316 height 201
click at [261, 137] on div "// Optional: Show a success message or update the cart UI // location.reload();…" at bounding box center [319, 140] width 316 height 201
type textarea "if(Number($(this).attr('data-qty')) == 1){"
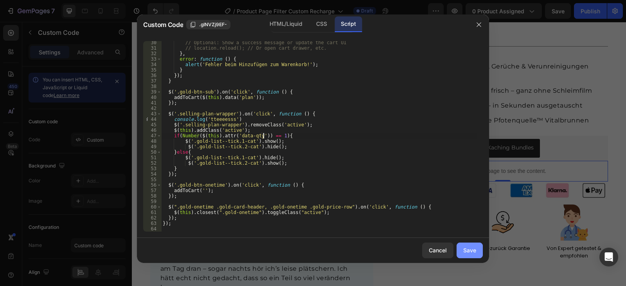
click at [471, 248] on div "Save" at bounding box center [469, 250] width 13 height 8
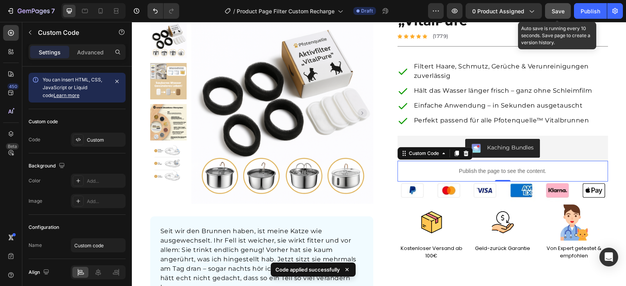
click at [560, 16] on button "Save" at bounding box center [558, 11] width 26 height 16
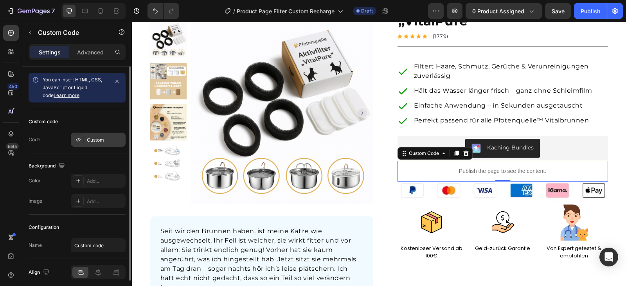
click at [95, 140] on div "Custom" at bounding box center [105, 139] width 37 height 7
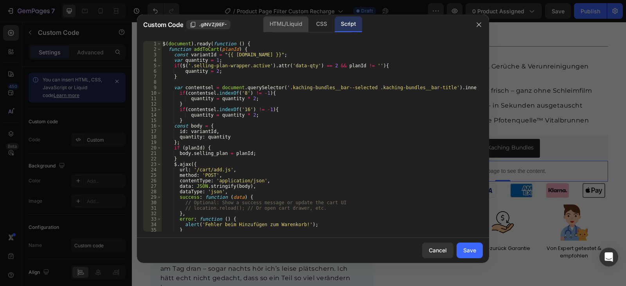
click at [310, 20] on div "HTML/Liquid" at bounding box center [321, 24] width 23 height 16
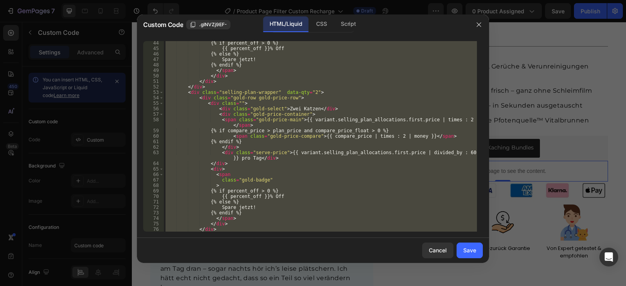
scroll to position [352, 0]
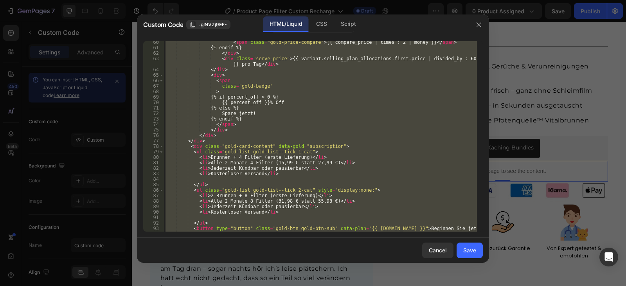
click at [346, 190] on div "< span class = "gold-price-compare" > {{ compare_price | times : 2 | money }} <…" at bounding box center [320, 136] width 313 height 190
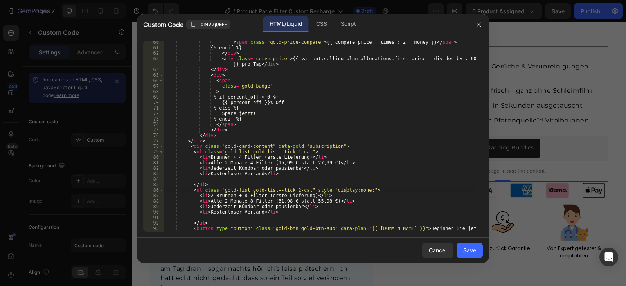
click at [353, 189] on div "< span class = "gold-price-compare" > {{ compare_price | times : 2 | money }} <…" at bounding box center [320, 140] width 313 height 201
type textarea "<ul class="gold-list gold-list--tick 2-cat" style="display:none!important;">"
click at [471, 253] on div "Save" at bounding box center [469, 250] width 13 height 8
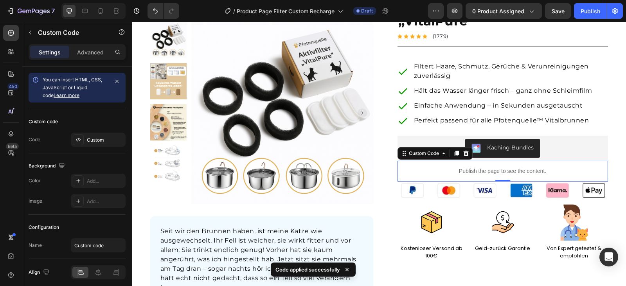
click at [483, 169] on p "Publish the page to see the content." at bounding box center [502, 171] width 210 height 8
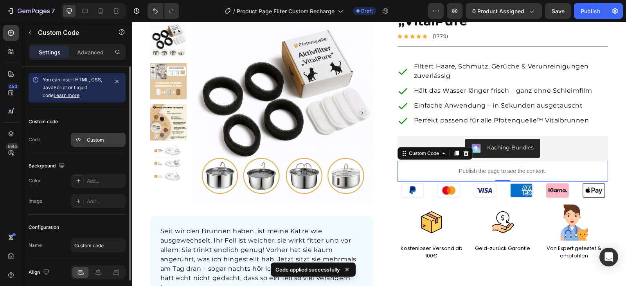
click at [99, 143] on div "Custom" at bounding box center [105, 139] width 37 height 7
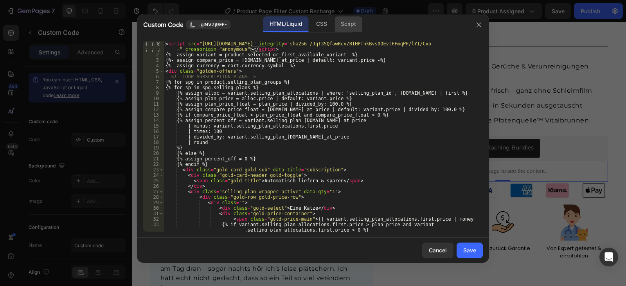
click at [344, 23] on div "Script" at bounding box center [347, 24] width 27 height 16
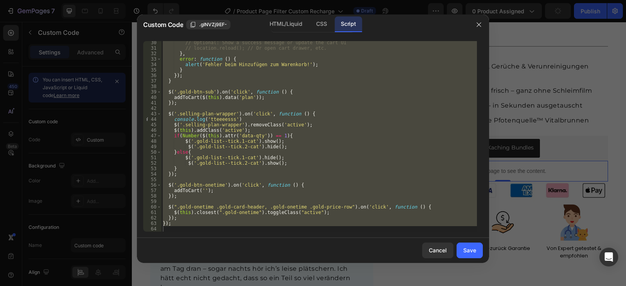
scroll to position [160, 0]
click at [262, 138] on div "// Optional: Show a success message or update the cart UI // location.reload();…" at bounding box center [319, 136] width 316 height 190
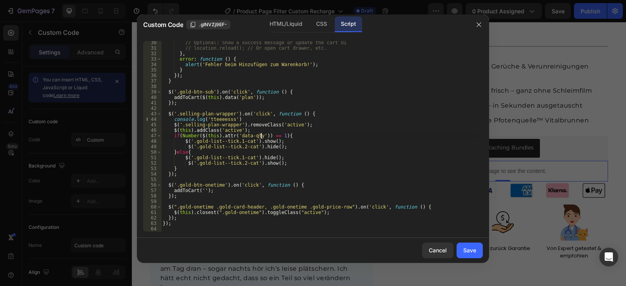
click at [262, 138] on div "// Optional: Show a success message or update the cart UI // location.reload();…" at bounding box center [319, 140] width 316 height 201
click at [261, 142] on div "// Optional: Show a success message or update the cart UI // location.reload();…" at bounding box center [319, 140] width 316 height 201
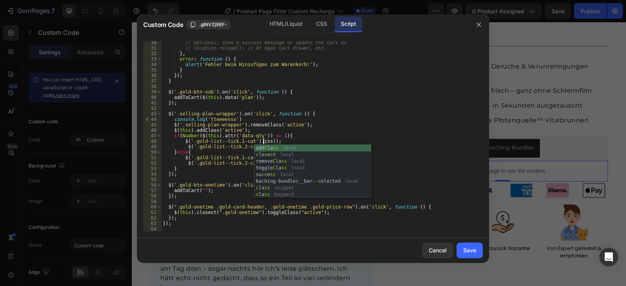
scroll to position [0, 8]
click at [267, 140] on div "// Optional: Show a success message or update the cart UI // location.reload();…" at bounding box center [319, 140] width 316 height 201
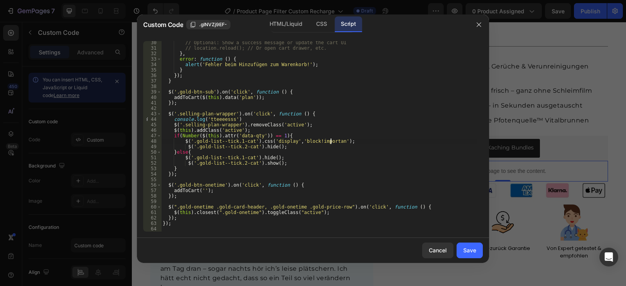
scroll to position [0, 14]
drag, startPoint x: 253, startPoint y: 144, endPoint x: 302, endPoint y: 142, distance: 48.9
click at [302, 142] on div "// Optional: Show a success message or update the cart UI // location.reload();…" at bounding box center [319, 140] width 316 height 201
click at [256, 143] on div "// Optional: Show a success message or update the cart UI // location.reload();…" at bounding box center [319, 140] width 316 height 201
drag, startPoint x: 252, startPoint y: 142, endPoint x: 348, endPoint y: 141, distance: 96.2
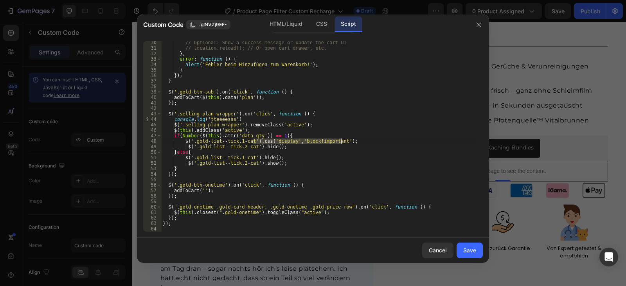
click at [348, 141] on div "// Optional: Show a success message or update the cart UI // location.reload();…" at bounding box center [319, 140] width 316 height 201
drag, startPoint x: 256, startPoint y: 163, endPoint x: 289, endPoint y: 161, distance: 32.9
click at [289, 161] on div "// Optional: Show a success message or update the cart UI // location.reload();…" at bounding box center [319, 140] width 316 height 201
paste textarea "css('display','block!important'"
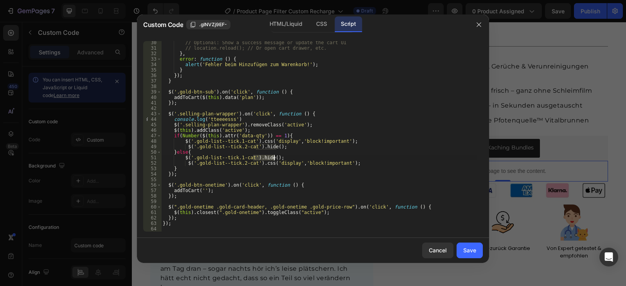
drag, startPoint x: 253, startPoint y: 158, endPoint x: 273, endPoint y: 158, distance: 20.0
click at [273, 158] on div "// Optional: Show a success message or update the cart UI // location.reload();…" at bounding box center [319, 140] width 316 height 201
paste textarea "css('display','block!important'"
click at [300, 158] on div "// Optional: Show a success message or update the cart UI // location.reload();…" at bounding box center [319, 140] width 316 height 201
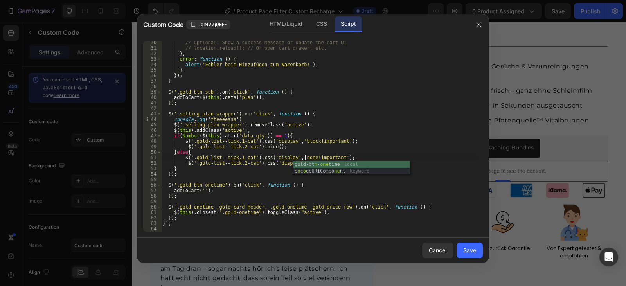
scroll to position [0, 12]
drag, startPoint x: 255, startPoint y: 148, endPoint x: 285, endPoint y: 148, distance: 29.3
click at [285, 148] on div "// Optional: Show a success message or update the cart UI // location.reload();…" at bounding box center [319, 140] width 316 height 201
paste textarea "css('display','block!important'"
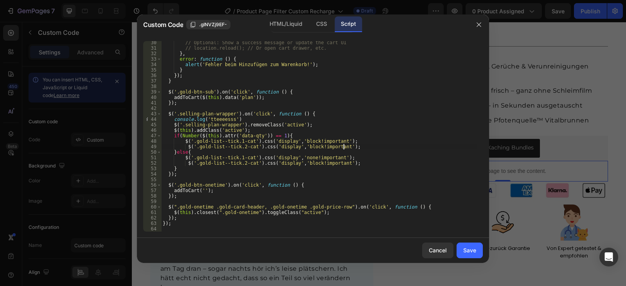
click at [305, 146] on div "// Optional: Show a success message or update the cart UI // location.reload();…" at bounding box center [319, 140] width 316 height 201
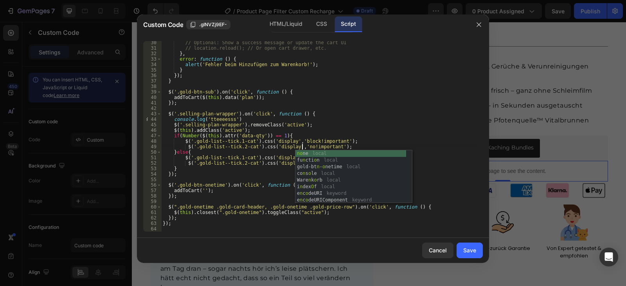
scroll to position [0, 12]
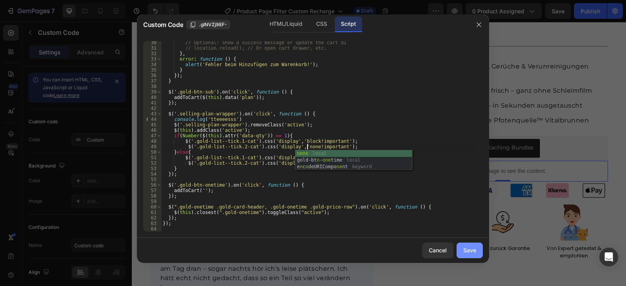
type textarea "$('.gold-list--tick.2-cat').css('display','none!important');"
click at [461, 250] on button "Save" at bounding box center [469, 250] width 26 height 16
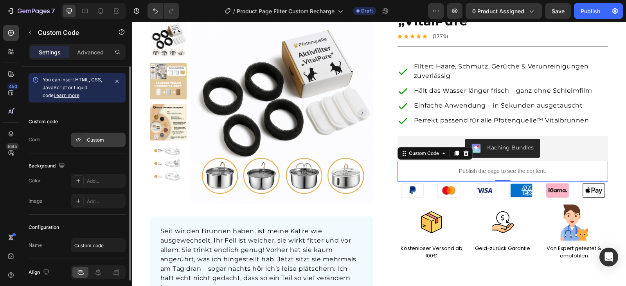
click at [94, 137] on div "Custom" at bounding box center [105, 139] width 37 height 7
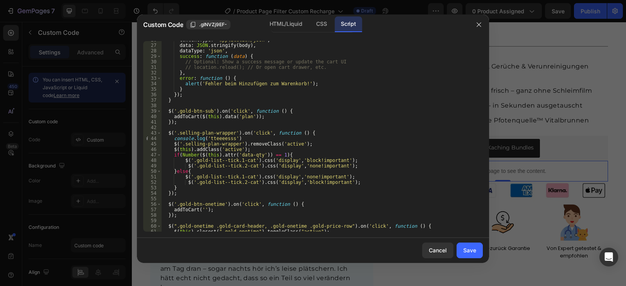
scroll to position [160, 0]
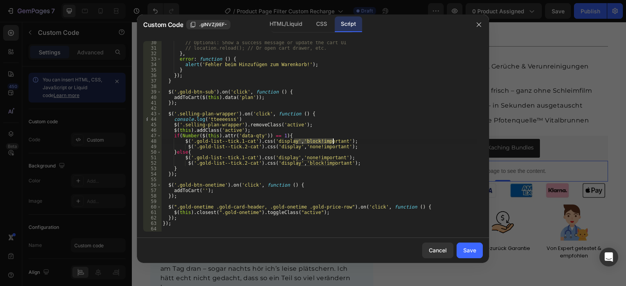
drag, startPoint x: 294, startPoint y: 141, endPoint x: 333, endPoint y: 140, distance: 39.1
click at [333, 140] on div "// Optional: Show a success message or update the cart UI // location.reload();…" at bounding box center [319, 140] width 316 height 201
click at [279, 143] on div "// Optional: Show a success message or update the cart UI // location.reload();…" at bounding box center [319, 140] width 316 height 201
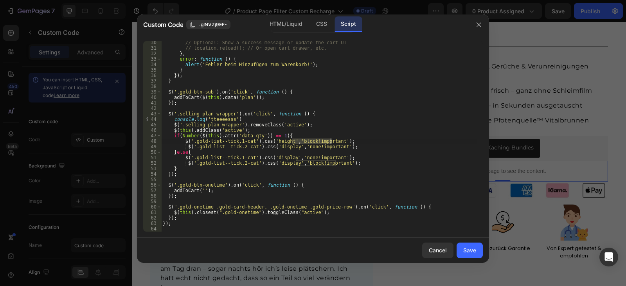
drag, startPoint x: 292, startPoint y: 140, endPoint x: 331, endPoint y: 140, distance: 39.1
click at [331, 140] on div "// Optional: Show a success message or update the cart UI // location.reload();…" at bounding box center [319, 140] width 316 height 201
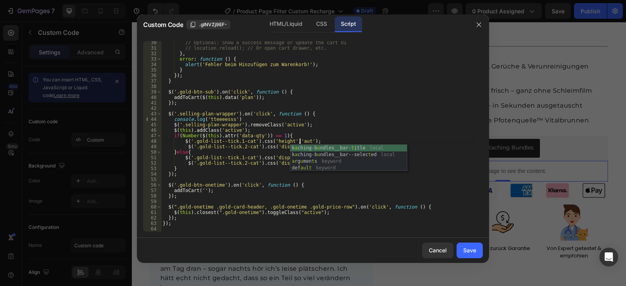
scroll to position [0, 11]
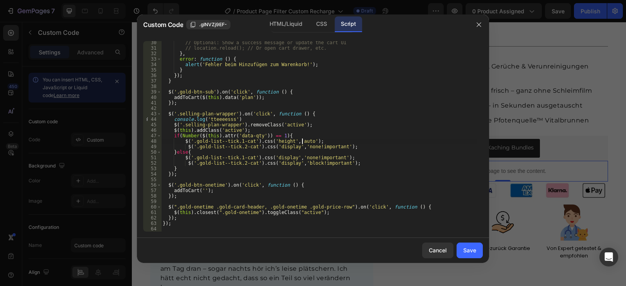
click at [281, 146] on div "// Optional: Show a success message or update the cart UI // location.reload();…" at bounding box center [319, 140] width 316 height 201
drag, startPoint x: 293, startPoint y: 148, endPoint x: 330, endPoint y: 147, distance: 37.2
click at [330, 147] on div "// Optional: Show a success message or update the cart UI // location.reload();…" at bounding box center [319, 140] width 316 height 201
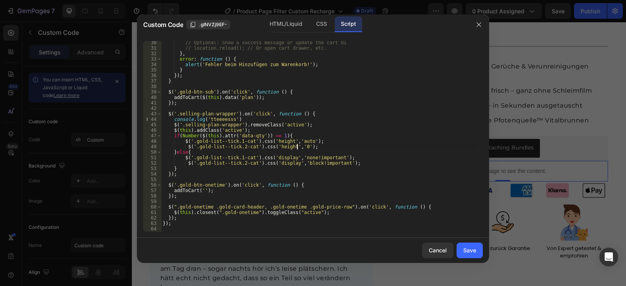
scroll to position [0, 11]
drag, startPoint x: 296, startPoint y: 163, endPoint x: 336, endPoint y: 161, distance: 39.6
click at [336, 161] on div "// Optional: Show a success message or update the cart UI // location.reload();…" at bounding box center [319, 140] width 316 height 201
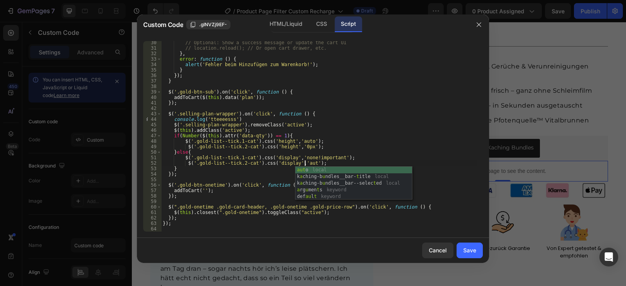
scroll to position [0, 12]
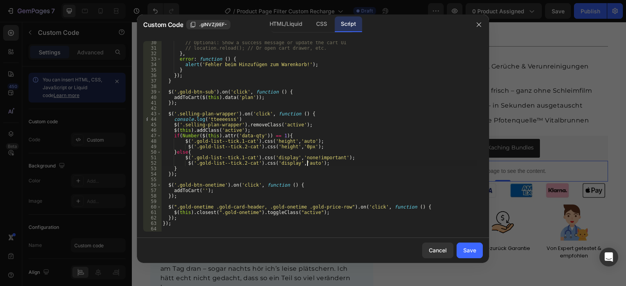
click at [283, 147] on div "// Optional: Show a success message or update the cart UI // location.reload();…" at bounding box center [319, 140] width 316 height 201
click at [277, 160] on div "// Optional: Show a success message or update the cart UI // location.reload();…" at bounding box center [319, 140] width 316 height 201
paste textarea "height"
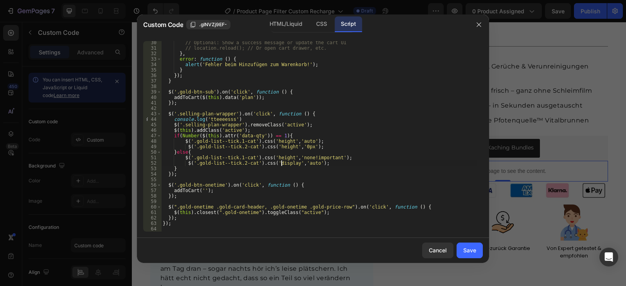
click at [282, 163] on div "// Optional: Show a success message or update the cart UI // location.reload();…" at bounding box center [319, 140] width 316 height 201
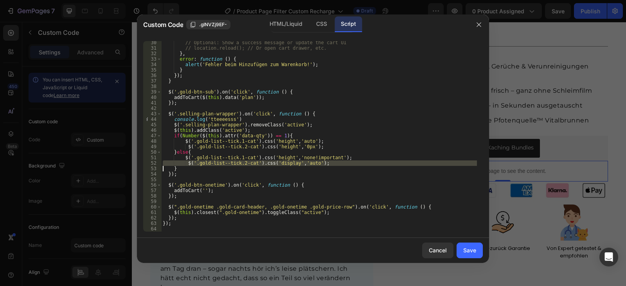
click at [282, 163] on div "// Optional: Show a success message or update the cart UI // location.reload();…" at bounding box center [319, 140] width 316 height 201
paste textarea "height"
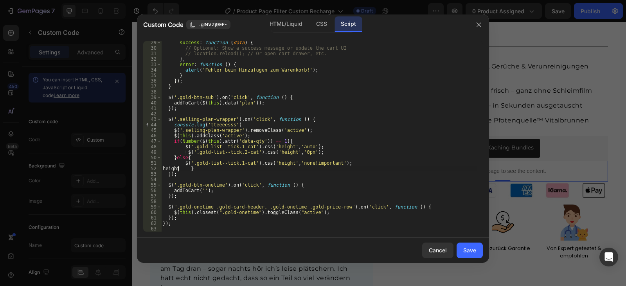
scroll to position [154, 0]
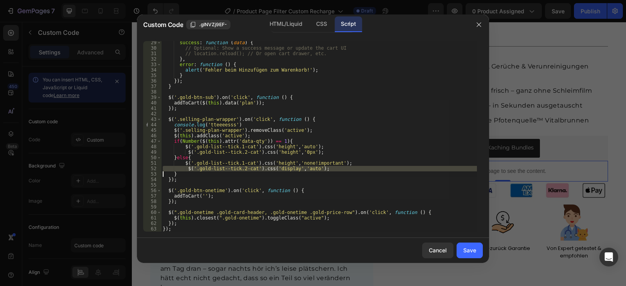
click at [282, 169] on div "success : function ( data ) { // Optional: Show a success message or update the…" at bounding box center [319, 136] width 316 height 190
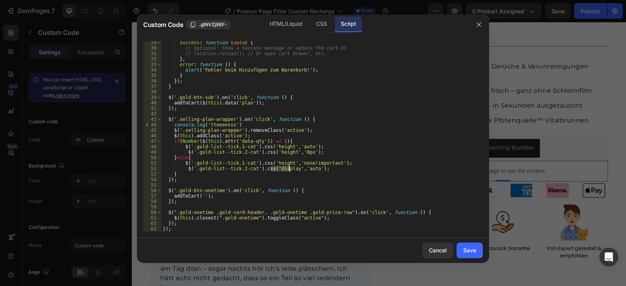
click at [282, 169] on div "success : function ( data ) { // Optional: Show a success message or update the…" at bounding box center [319, 140] width 316 height 201
paste textarea "height"
drag, startPoint x: 293, startPoint y: 163, endPoint x: 328, endPoint y: 161, distance: 34.8
click at [328, 161] on div "success : function ( data ) { // Optional: Show a success message or update the…" at bounding box center [319, 140] width 316 height 201
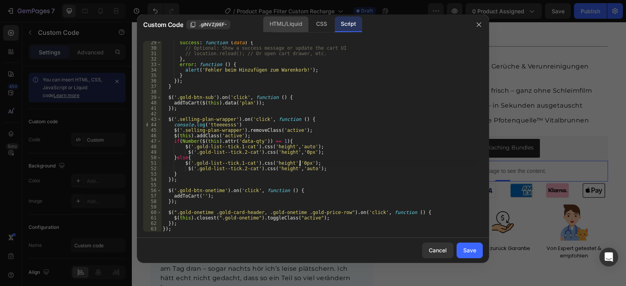
click at [310, 27] on div "HTML/Liquid" at bounding box center [321, 24] width 23 height 16
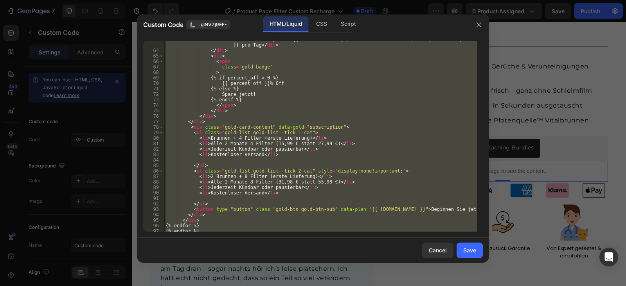
scroll to position [0, 1]
click at [347, 172] on div "< div class = "serve-price" > {{ variant.selling_plan_allocations.first.price |…" at bounding box center [320, 136] width 313 height 190
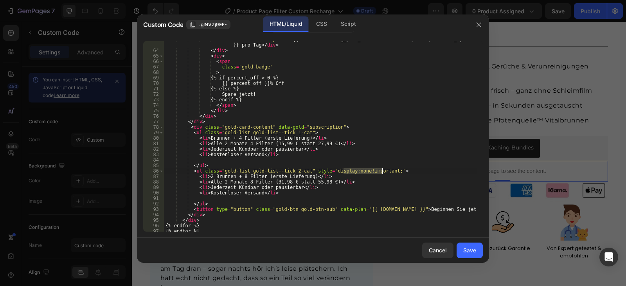
drag, startPoint x: 343, startPoint y: 169, endPoint x: 381, endPoint y: 170, distance: 37.5
click at [381, 170] on div "< div class = "serve-price" > {{ variant.selling_plan_allocations.first.price |…" at bounding box center [320, 140] width 313 height 207
drag, startPoint x: 324, startPoint y: 171, endPoint x: 382, endPoint y: 172, distance: 58.3
click at [382, 172] on div "< div class = "serve-price" > {{ variant.selling_plan_allocations.first.price |…" at bounding box center [320, 140] width 313 height 207
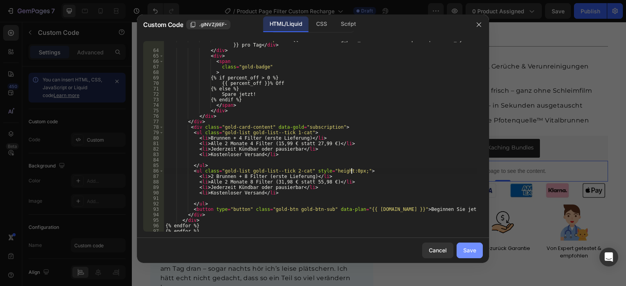
type textarea "<ul class="gold-list gold-list--tick 2-cat" style="height:0px;">"
click at [465, 250] on div "Save" at bounding box center [469, 250] width 13 height 8
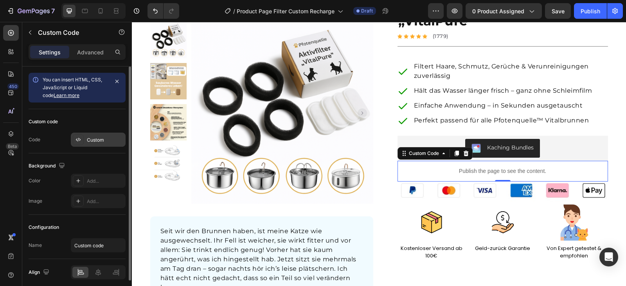
click at [95, 135] on div "Custom" at bounding box center [98, 140] width 55 height 14
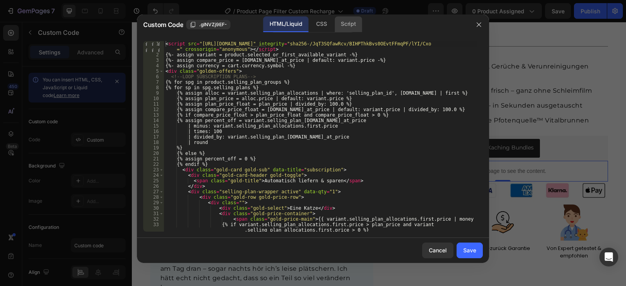
click at [352, 24] on div "Script" at bounding box center [347, 24] width 27 height 16
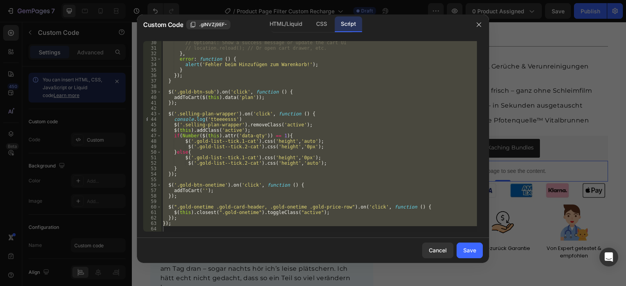
scroll to position [160, 0]
click at [281, 141] on div "// Optional: Show a success message or update the cart UI // location.reload();…" at bounding box center [319, 136] width 316 height 190
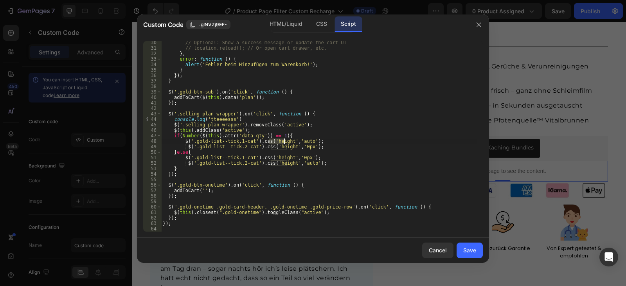
click at [281, 141] on div "// Optional: Show a success message or update the cart UI // location.reload();…" at bounding box center [319, 140] width 316 height 201
type textarea "$('.gold-list--tick.1-cat').css('height','auto');"
click at [272, 141] on div "// Optional: Show a success message or update the cart UI // location.reload();…" at bounding box center [319, 140] width 316 height 201
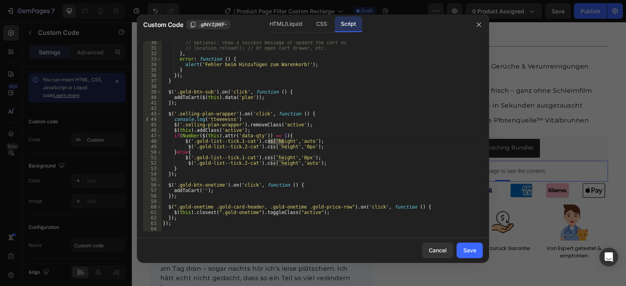
drag, startPoint x: 473, startPoint y: 252, endPoint x: 309, endPoint y: 168, distance: 184.5
click at [315, 183] on div "Custom Code .gINVZj9EF- HTML/Liquid CSS Script $('.gold-list--tick.1-cat').css(…" at bounding box center [313, 138] width 352 height 248
click at [310, 20] on div "HTML/Liquid" at bounding box center [321, 24] width 23 height 16
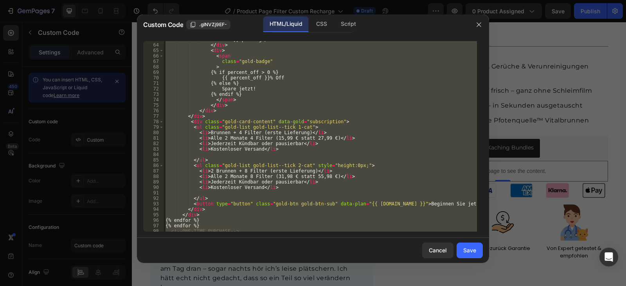
scroll to position [424, 0]
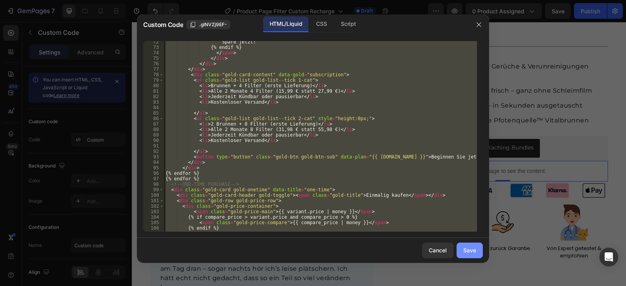
click at [471, 250] on div "Save" at bounding box center [469, 250] width 13 height 8
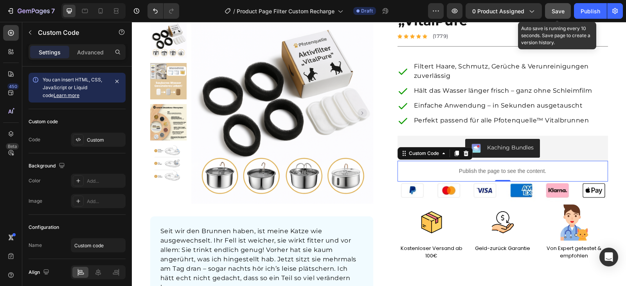
click at [564, 16] on button "Save" at bounding box center [558, 11] width 26 height 16
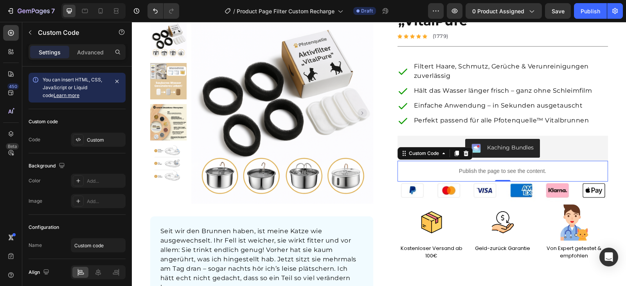
click at [472, 170] on p "Publish the page to see the content." at bounding box center [502, 171] width 210 height 8
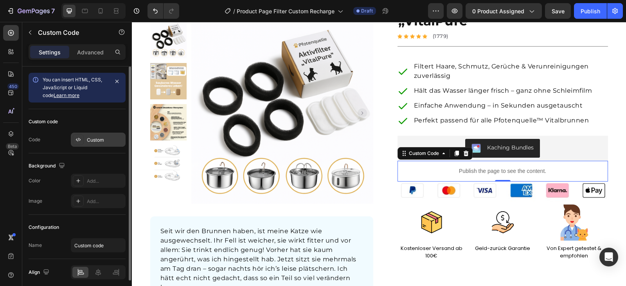
click at [104, 138] on div "Custom" at bounding box center [105, 139] width 37 height 7
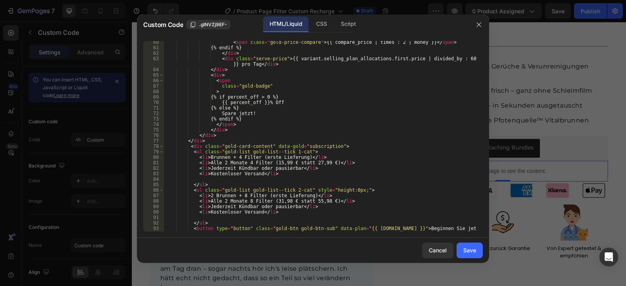
scroll to position [375, 0]
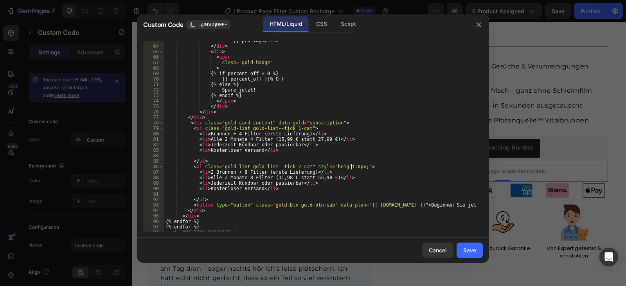
click at [350, 168] on div "< div class = "serve-price" > {{ variant.selling_plan_allocations.first.price |…" at bounding box center [320, 135] width 313 height 207
paste textarea "opacity: 0;"
type textarea "<ul class="gold-list gold-list--tick 2-cat" style="height:0px;opacity: 0;">"
click at [463, 250] on div "Save" at bounding box center [469, 250] width 13 height 8
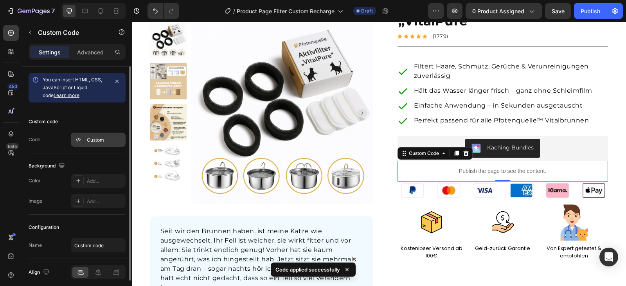
click at [96, 139] on div "Custom" at bounding box center [105, 139] width 37 height 7
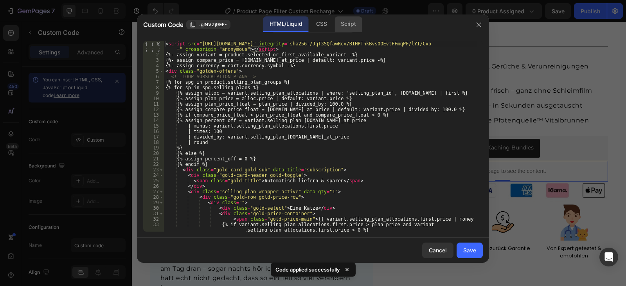
click at [345, 22] on div "Script" at bounding box center [347, 24] width 27 height 16
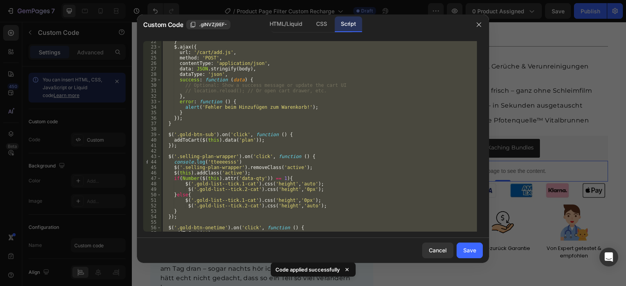
scroll to position [160, 0]
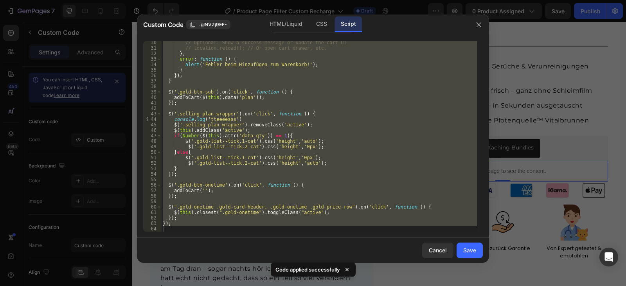
click at [306, 148] on div "// Optional: Show a success message or update the cart UI // location.reload();…" at bounding box center [319, 136] width 316 height 190
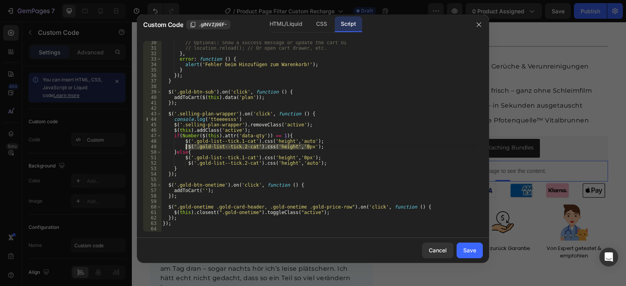
drag, startPoint x: 311, startPoint y: 146, endPoint x: 185, endPoint y: 146, distance: 126.3
click at [185, 146] on div "// Optional: Show a success message or update the cart UI // location.reload();…" at bounding box center [319, 140] width 316 height 201
click at [314, 146] on div "// Optional: Show a success message or update the cart UI // location.reload();…" at bounding box center [319, 136] width 316 height 190
click at [316, 140] on div "// Optional: Show a success message or update the cart UI // location.reload();…" at bounding box center [319, 140] width 316 height 201
type textarea "$('.gold-list--tick.1-cat').css('height','auto');"
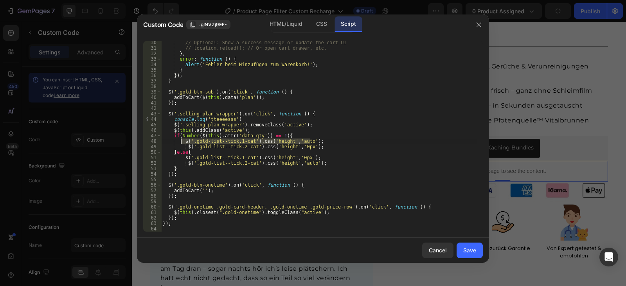
drag, startPoint x: 316, startPoint y: 140, endPoint x: 181, endPoint y: 141, distance: 134.9
click at [181, 141] on div "// Optional: Show a success message or update the cart UI // location.reload();…" at bounding box center [319, 140] width 316 height 201
click at [316, 140] on div "// Optional: Show a success message or update the cart UI // location.reload();…" at bounding box center [319, 136] width 316 height 190
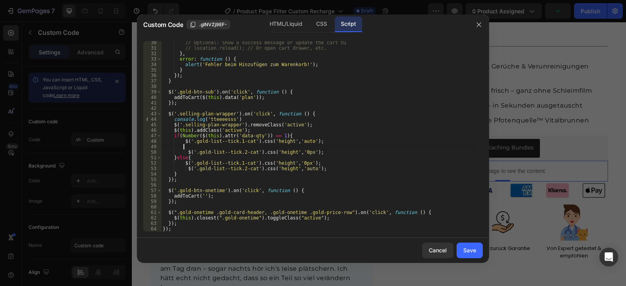
paste textarea "$('.gold-list--tick.1-cat').css('height','auto');"
click at [297, 146] on div "// Optional: Show a success message or update the cart UI // location.reload();…" at bounding box center [319, 140] width 316 height 201
click at [279, 144] on div "// Optional: Show a success message or update the cart UI // location.reload();…" at bounding box center [319, 140] width 316 height 201
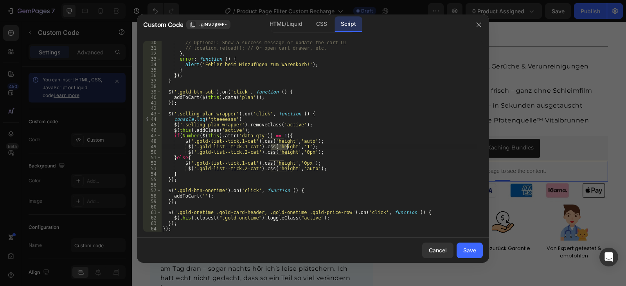
click at [279, 144] on div "// Optional: Show a success message or update the cart UI // location.reload();…" at bounding box center [319, 140] width 316 height 201
drag, startPoint x: 314, startPoint y: 152, endPoint x: 185, endPoint y: 153, distance: 128.3
click at [185, 153] on div "// Optional: Show a success message or update the cart UI // location.reload();…" at bounding box center [319, 140] width 316 height 201
type textarea "$('.gold-list--tick.2-cat').css('height','0px');"
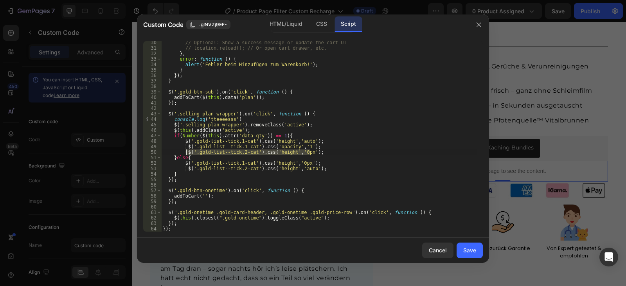
click at [317, 150] on div "// Optional: Show a success message or update the cart UI // location.reload();…" at bounding box center [319, 136] width 316 height 190
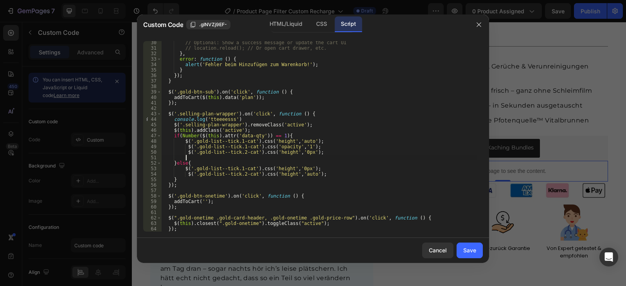
paste textarea "$('.gold-list--tick.2-cat').css('height','0px');"
drag, startPoint x: 255, startPoint y: 146, endPoint x: 312, endPoint y: 144, distance: 57.1
click at [312, 144] on div "// Optional: Show a success message or update the cart UI // location.reload();…" at bounding box center [319, 140] width 316 height 201
drag, startPoint x: 256, startPoint y: 159, endPoint x: 323, endPoint y: 158, distance: 67.7
click at [323, 158] on div "// Optional: Show a success message or update the cart UI // location.reload();…" at bounding box center [319, 140] width 316 height 201
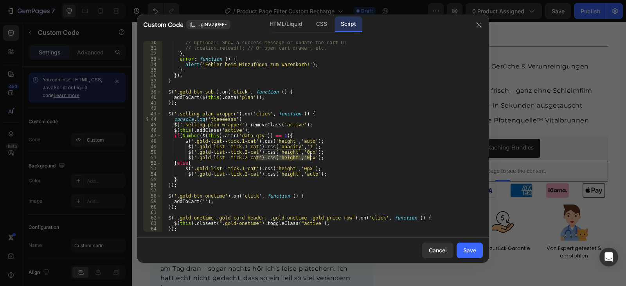
paste textarea "opacity','1"
click at [300, 158] on div "// Optional: Show a success message or update the cart UI // location.reload();…" at bounding box center [319, 140] width 316 height 201
click at [309, 147] on div "// Optional: Show a success message or update the cart UI // location.reload();…" at bounding box center [319, 140] width 316 height 201
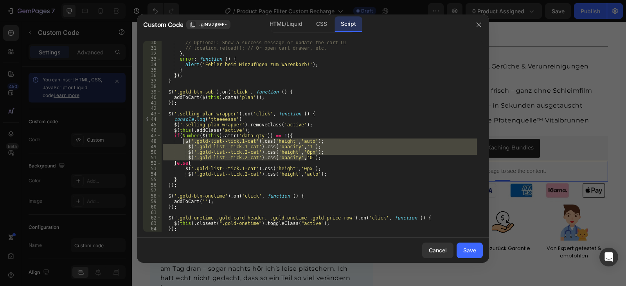
drag, startPoint x: 311, startPoint y: 157, endPoint x: 183, endPoint y: 142, distance: 128.8
click at [183, 142] on div "// Optional: Show a success message or update the cart UI // location.reload();…" at bounding box center [319, 140] width 316 height 201
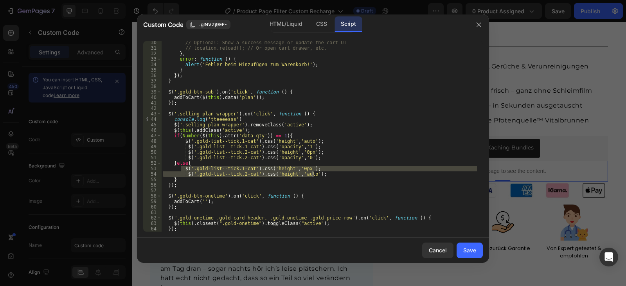
drag, startPoint x: 181, startPoint y: 170, endPoint x: 321, endPoint y: 174, distance: 140.5
click at [321, 174] on div "// Optional: Show a success message or update the cart UI // location.reload();…" at bounding box center [319, 140] width 316 height 201
paste textarea "$('.gold-list--tick.2-cat').css('opacity','0"
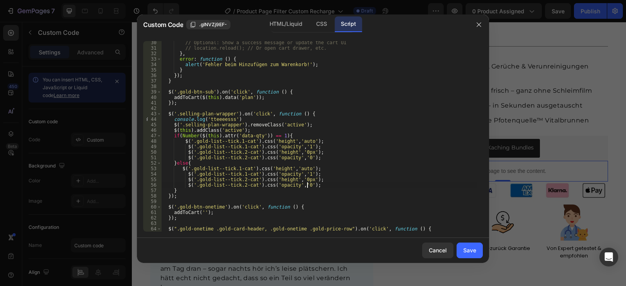
click at [234, 169] on div "// Optional: Show a success message or update the cart UI // location.reload();…" at bounding box center [319, 140] width 316 height 201
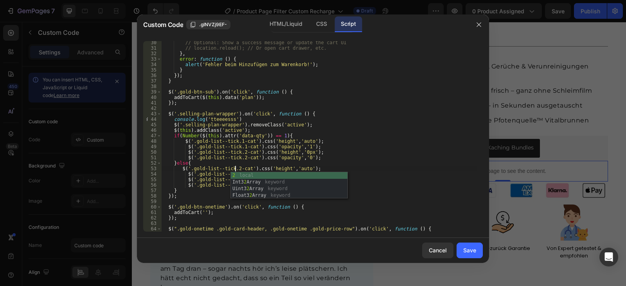
scroll to position [0, 6]
click at [214, 180] on div "// Optional: Show a success message or update the cart UI // location.reload();…" at bounding box center [319, 140] width 316 height 201
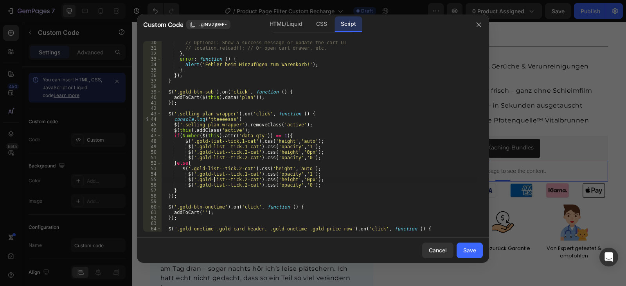
click at [241, 174] on div "// Optional: Show a success message or update the cart UI // location.reload();…" at bounding box center [319, 140] width 316 height 201
click at [212, 182] on div "// Optional: Show a success message or update the cart UI // location.reload();…" at bounding box center [319, 140] width 316 height 201
click at [241, 179] on div "// Optional: Show a success message or update the cart UI // location.reload();…" at bounding box center [319, 140] width 316 height 201
click at [225, 176] on div "// Optional: Show a success message or update the cart UI // location.reload();…" at bounding box center [319, 140] width 316 height 201
click at [242, 187] on div "// Optional: Show a success message or update the cart UI // location.reload();…" at bounding box center [319, 140] width 316 height 201
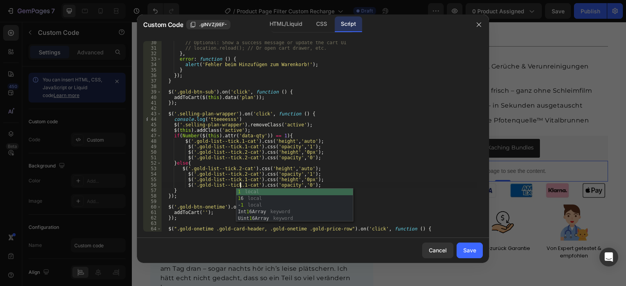
click at [361, 159] on div "// Optional: Show a success message or update the cart UI // location.reload();…" at bounding box center [319, 140] width 316 height 201
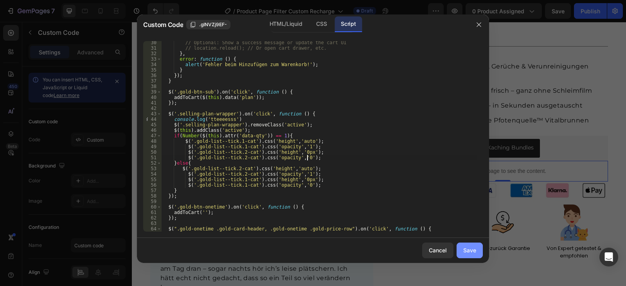
type textarea "$('.gold-list--tick.2-cat').css('opacity','0');"
click at [466, 249] on div "Save" at bounding box center [469, 250] width 13 height 8
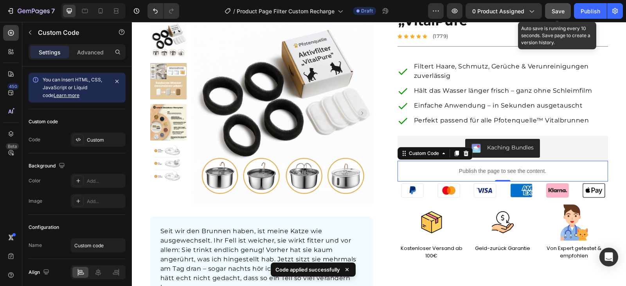
click at [560, 14] on div "Save" at bounding box center [557, 11] width 13 height 8
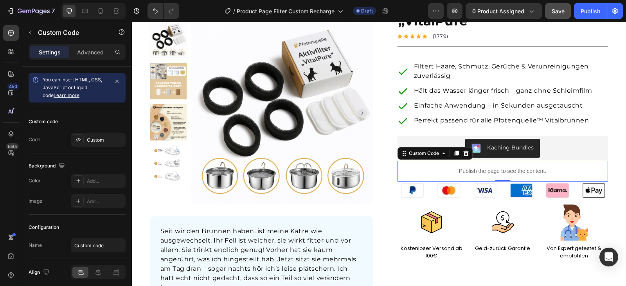
click at [506, 168] on p "Publish the page to see the content." at bounding box center [502, 171] width 210 height 8
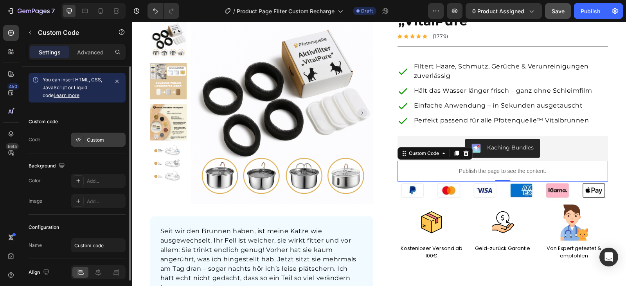
click at [95, 141] on div "Custom" at bounding box center [105, 139] width 37 height 7
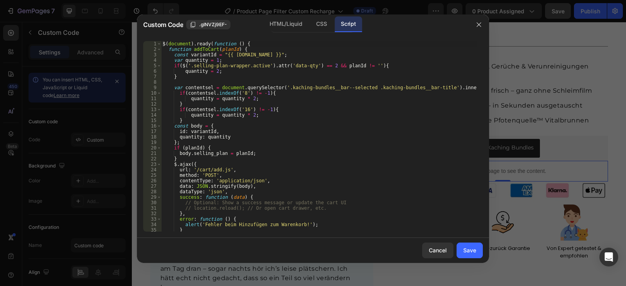
scroll to position [0, 0]
click at [310, 25] on div "HTML/Liquid" at bounding box center [321, 24] width 23 height 16
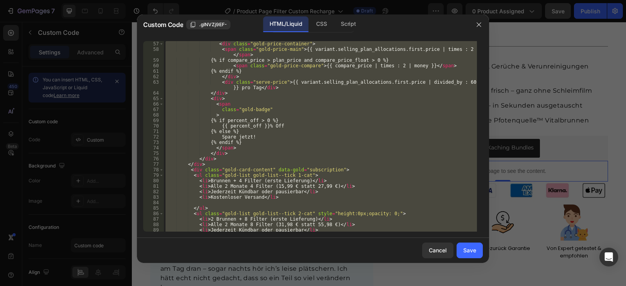
scroll to position [352, 0]
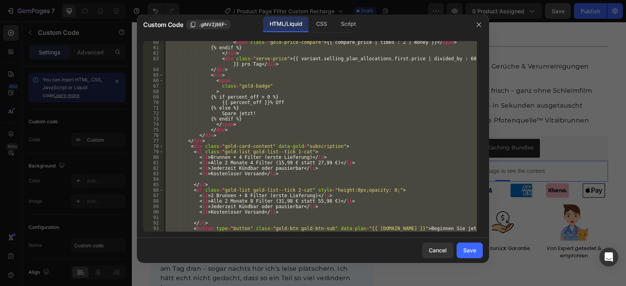
click at [379, 190] on div "< span class = "gold-price-compare" > {{ compare_price | times : 2 | money }} <…" at bounding box center [320, 136] width 313 height 190
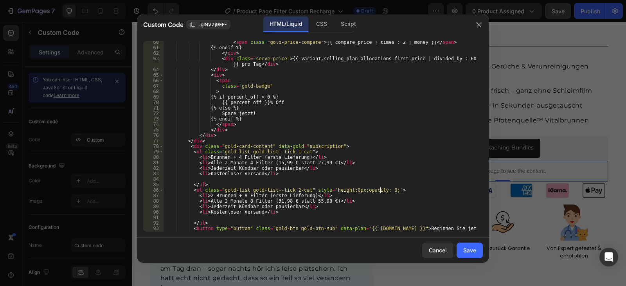
scroll to position [0, 18]
click at [379, 190] on div "< span class = "gold-price-compare" > {{ compare_price | times : 2 | money }} <…" at bounding box center [320, 140] width 313 height 201
paste textarea "padding-top: 10px !important;"
click at [417, 190] on div "< span class = "gold-price-compare" > {{ compare_price | times : 2 | money }} <…" at bounding box center [320, 140] width 313 height 201
drag, startPoint x: 305, startPoint y: 189, endPoint x: 457, endPoint y: 191, distance: 152.5
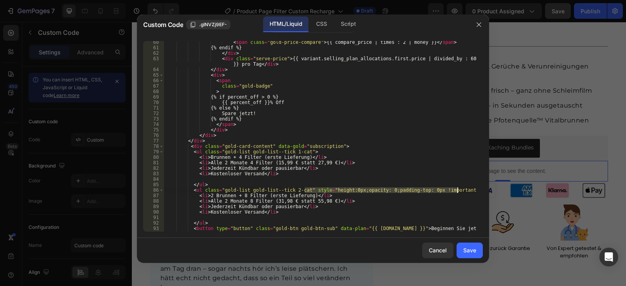
click at [457, 191] on div "< span class = "gold-price-compare" > {{ compare_price | times : 2 | money }} <…" at bounding box center [320, 140] width 313 height 201
click at [302, 153] on div "< span class = "gold-price-compare" > {{ compare_price | times : 2 | money }} <…" at bounding box center [320, 140] width 313 height 201
paste textarea "style="height:0px;opacity: 0;padding-top: 0px !important; ""
drag, startPoint x: 324, startPoint y: 151, endPoint x: 380, endPoint y: 153, distance: 56.0
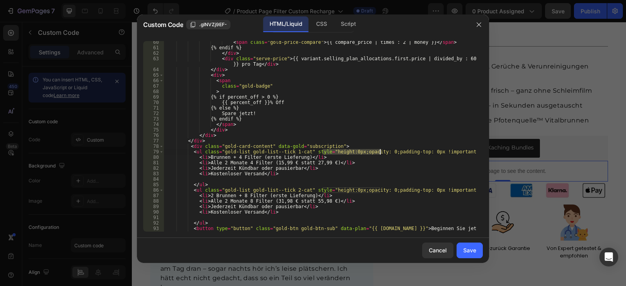
click at [380, 153] on div "< span class = "gold-price-compare" > {{ compare_price | times : 2 | money }} <…" at bounding box center [320, 140] width 313 height 201
type textarea "<ul class="gold-list gold-list--tick 1-cat" style="padding-top: 0px !important;…"
click at [467, 254] on div "Save" at bounding box center [469, 250] width 13 height 8
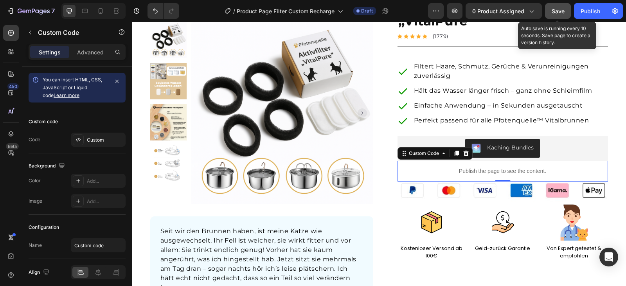
click at [564, 13] on span "Save" at bounding box center [557, 11] width 13 height 7
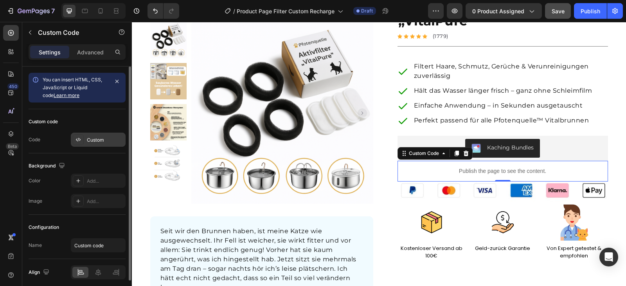
click at [90, 139] on div "Custom" at bounding box center [105, 139] width 37 height 7
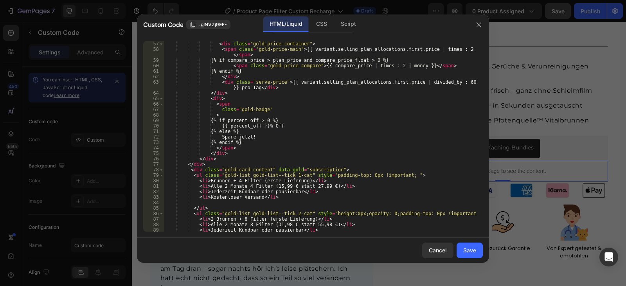
scroll to position [422, 0]
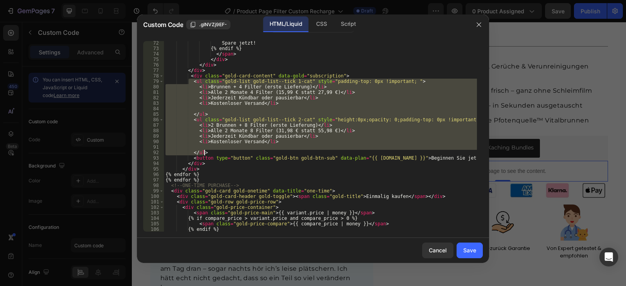
drag, startPoint x: 189, startPoint y: 81, endPoint x: 225, endPoint y: 152, distance: 79.4
click at [225, 152] on div "Spare jetzt! {% endif %} </ span > </ div > </ div > </ div > < div class = "go…" at bounding box center [320, 140] width 313 height 201
click at [345, 27] on div "Script" at bounding box center [347, 24] width 27 height 16
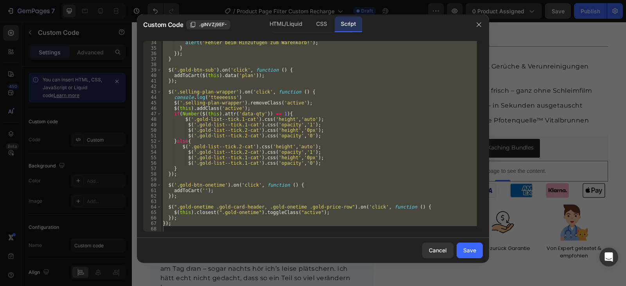
scroll to position [182, 0]
click at [199, 144] on div "alert ( 'Fehler beim Hinzufügen zum Warenkorb!' ) ; } }) ; } $ ( '.gold-btn-sub…" at bounding box center [319, 136] width 316 height 190
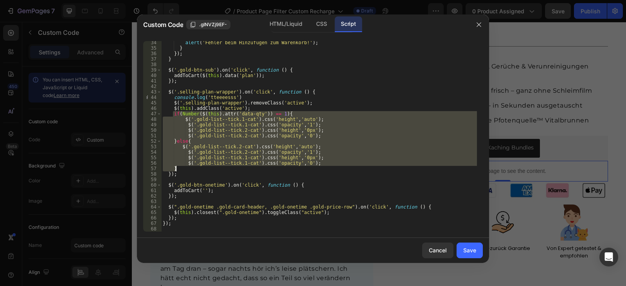
drag, startPoint x: 172, startPoint y: 113, endPoint x: 188, endPoint y: 167, distance: 56.1
click at [188, 167] on div "alert ( 'Fehler beim Hinzufügen zum Warenkorb!' ) ; } }) ; } $ ( '.gold-btn-sub…" at bounding box center [319, 140] width 316 height 201
click at [310, 24] on div "HTML/Liquid" at bounding box center [321, 24] width 23 height 16
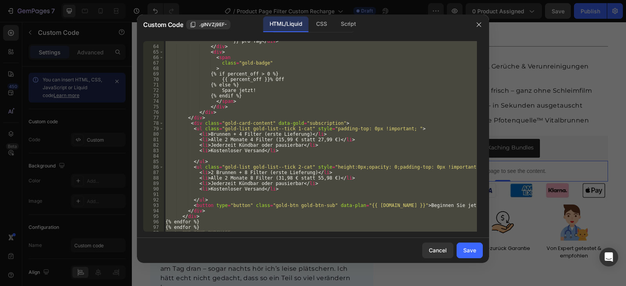
scroll to position [399, 0]
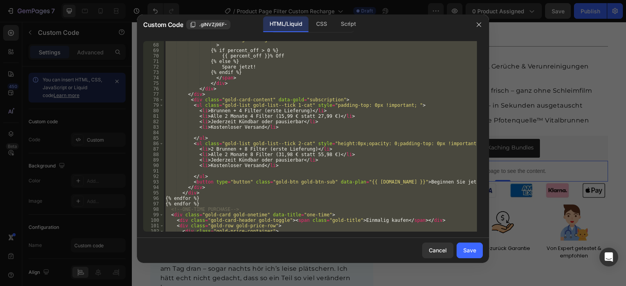
click at [357, 104] on div "class = "gold-badge" > {% if percent_off > 0 %} {{ percent_off }}% Off {% else …" at bounding box center [320, 136] width 313 height 190
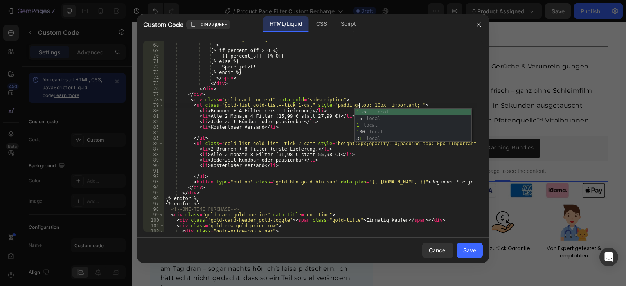
scroll to position [0, 16]
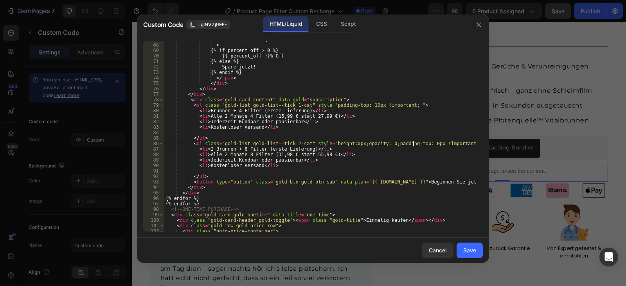
click at [413, 145] on div "class = "gold-badge" > {% if percent_off > 0 %} {{ percent_off }}% Off {% else …" at bounding box center [320, 137] width 313 height 201
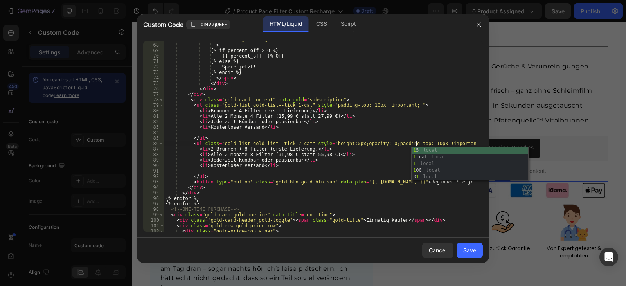
scroll to position [0, 21]
type textarea "<ul class="gold-list gold-list--tick 2-cat" style="height:0px;opacity: 0;paddin…"
click at [464, 248] on div "Save" at bounding box center [469, 250] width 13 height 8
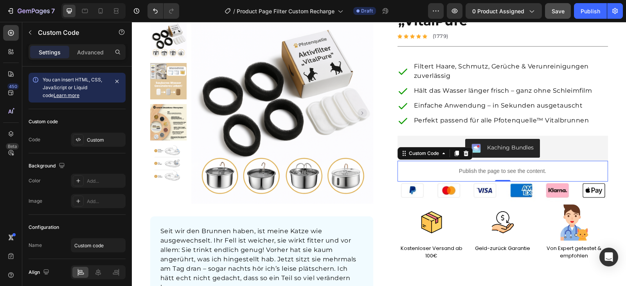
click at [465, 168] on p "Publish the page to see the content." at bounding box center [502, 171] width 210 height 8
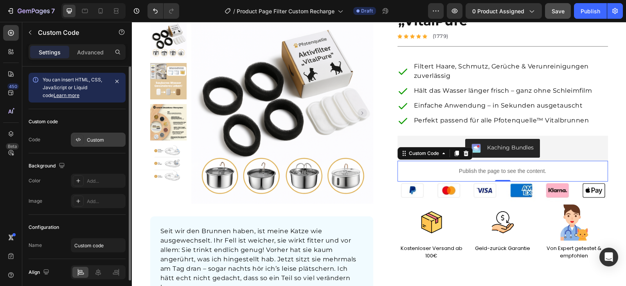
click at [97, 134] on div "Custom" at bounding box center [98, 140] width 55 height 14
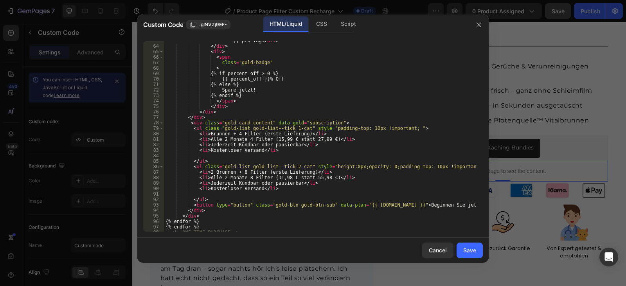
scroll to position [399, 0]
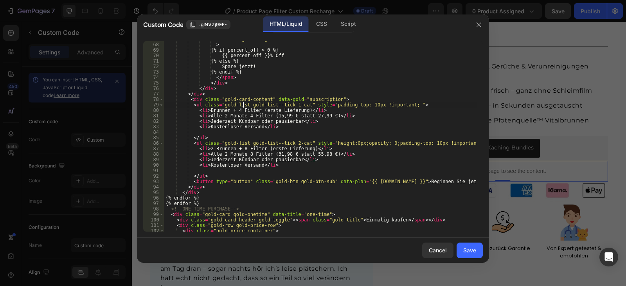
click at [244, 104] on div "class = "gold-badge" > {% if percent_off > 0 %} {{ percent_off }}% Off {% else …" at bounding box center [320, 136] width 313 height 201
drag, startPoint x: 245, startPoint y: 104, endPoint x: 284, endPoint y: 105, distance: 38.3
click at [284, 105] on div "class = "gold-badge" > {% if percent_off > 0 %} {{ percent_off }}% Off {% else …" at bounding box center [320, 136] width 313 height 201
click at [334, 23] on div "CSS" at bounding box center [347, 24] width 27 height 16
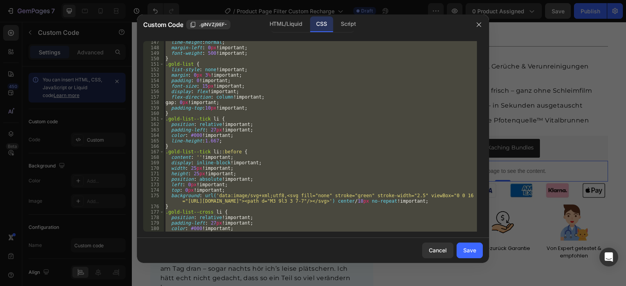
scroll to position [823, 0]
click at [283, 22] on div "HTML/Liquid" at bounding box center [285, 24] width 45 height 16
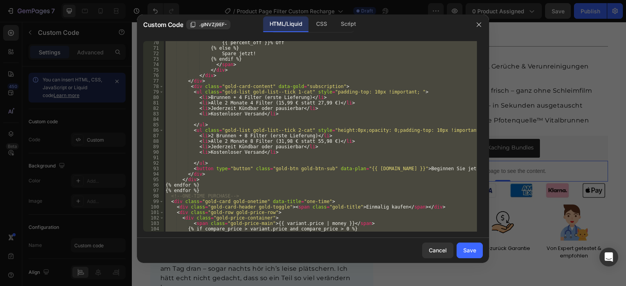
scroll to position [365, 0]
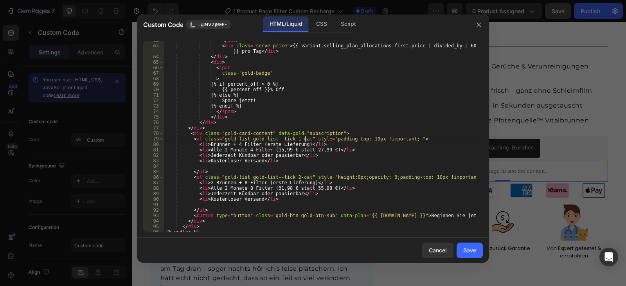
click at [304, 140] on div "</ div > < div class = "serve-price" > {{ variant.selling_plan_allocations.firs…" at bounding box center [320, 138] width 313 height 201
drag, startPoint x: 304, startPoint y: 138, endPoint x: 403, endPoint y: 137, distance: 99.0
click at [403, 137] on div "</ div > < div class = "serve-price" > {{ variant.selling_plan_allocations.firs…" at bounding box center [320, 138] width 313 height 201
click at [331, 133] on div "</ div > < div class = "serve-price" > {{ variant.selling_plan_allocations.firs…" at bounding box center [320, 138] width 313 height 201
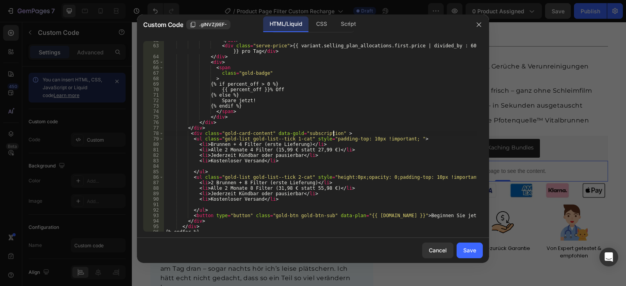
paste textarea "style="padding-top: 10px !important; ""
click at [362, 139] on div "</ div > < div class = "serve-price" > {{ variant.selling_plan_allocations.firs…" at bounding box center [320, 138] width 313 height 201
click at [360, 139] on div "</ div > < div class = "serve-price" > {{ variant.selling_plan_allocations.firs…" at bounding box center [320, 138] width 313 height 201
click at [416, 178] on div "</ div > < div class = "serve-price" > {{ variant.selling_plan_allocations.firs…" at bounding box center [320, 138] width 313 height 201
type textarea "<ul class="gold-list gold-list--tick 2-cat" style="height:0px;opacity: 0;paddin…"
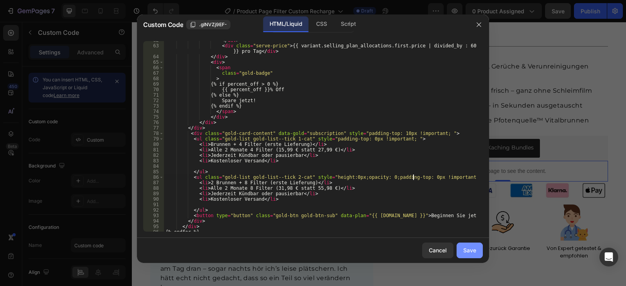
click at [473, 248] on div "Save" at bounding box center [469, 250] width 13 height 8
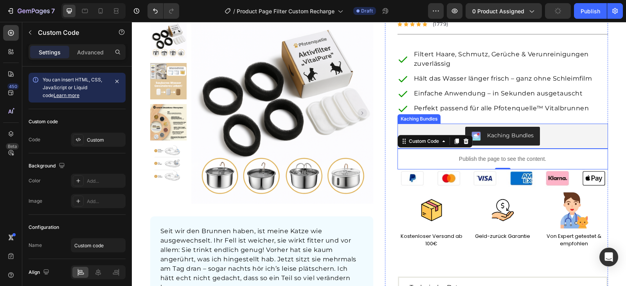
scroll to position [117, 0]
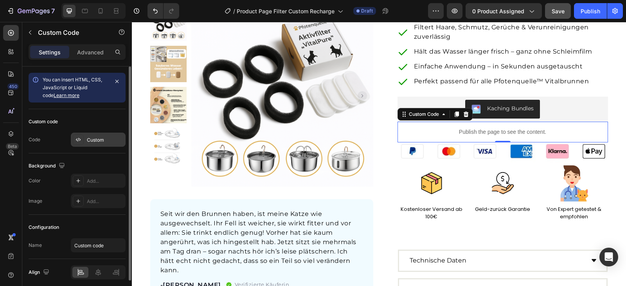
click at [84, 135] on div "Custom" at bounding box center [98, 140] width 55 height 14
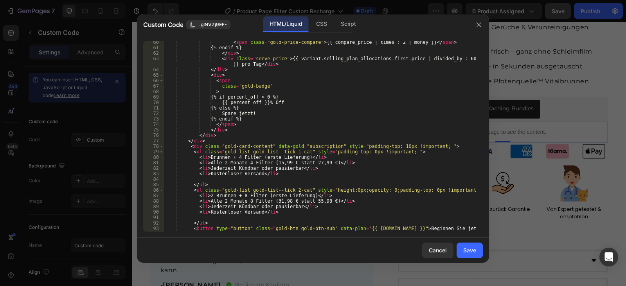
scroll to position [399, 0]
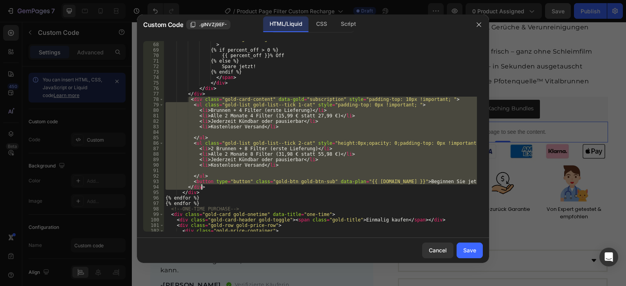
drag, startPoint x: 187, startPoint y: 101, endPoint x: 214, endPoint y: 185, distance: 88.8
click at [214, 185] on div "class = "gold-badge" > {% if percent_off > 0 %} {{ percent_off }}% Off {% else …" at bounding box center [320, 136] width 313 height 201
click at [218, 165] on div "class = "gold-badge" > {% if percent_off > 0 %} {{ percent_off }}% Off {% else …" at bounding box center [320, 136] width 313 height 190
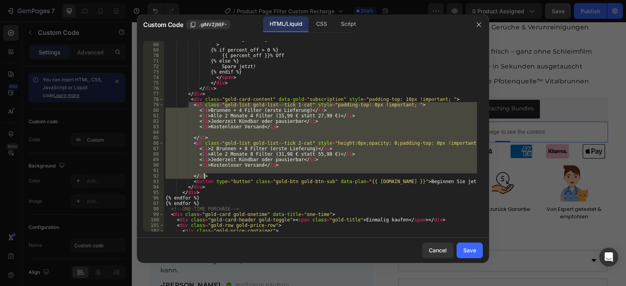
drag, startPoint x: 189, startPoint y: 106, endPoint x: 216, endPoint y: 177, distance: 75.6
click at [216, 177] on div "class = "gold-badge" > {% if percent_off > 0 %} {{ percent_off }}% Off {% else …" at bounding box center [320, 136] width 313 height 201
click at [361, 97] on div "class = "gold-badge" > {% if percent_off > 0 %} {{ percent_off }}% Off {% else …" at bounding box center [320, 136] width 313 height 201
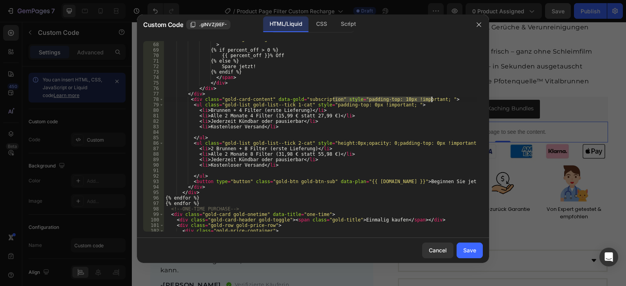
drag, startPoint x: 332, startPoint y: 100, endPoint x: 431, endPoint y: 98, distance: 98.6
click at [431, 98] on div "class = "gold-badge" > {% if percent_off > 0 %} {{ percent_off }}% Off {% else …" at bounding box center [320, 136] width 313 height 201
click at [352, 25] on div "Script" at bounding box center [347, 24] width 27 height 16
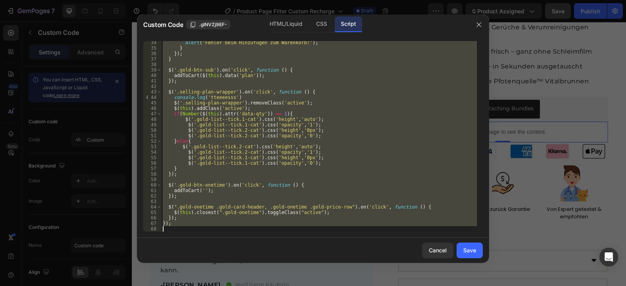
click at [188, 122] on div "alert ( 'Fehler beim Hinzufügen zum Warenkorb!' ) ; } }) ; } $ ( '.gold-btn-sub…" at bounding box center [319, 136] width 316 height 190
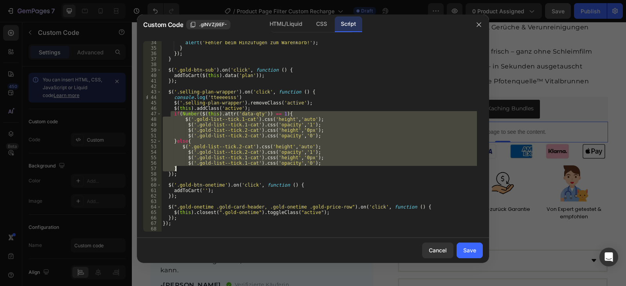
drag, startPoint x: 172, startPoint y: 115, endPoint x: 190, endPoint y: 167, distance: 54.9
click at [190, 167] on div "alert ( 'Fehler beim Hinzufügen zum Warenkorb!' ) ; } }) ; } $ ( '.gold-btn-sub…" at bounding box center [319, 140] width 316 height 201
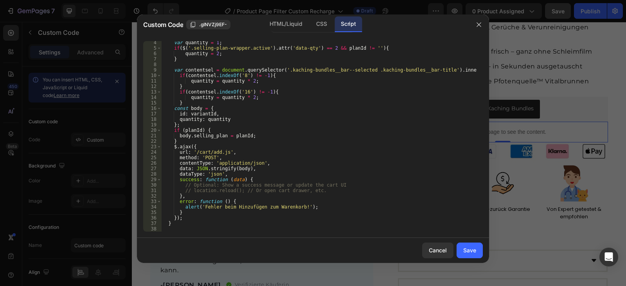
scroll to position [0, 0]
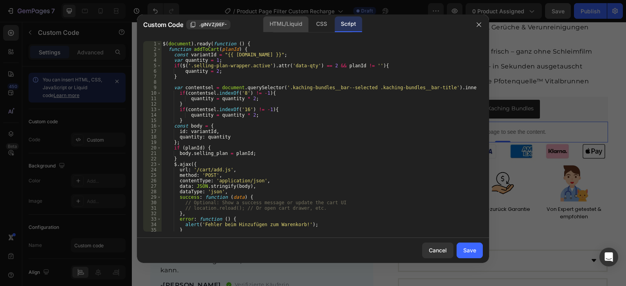
click at [310, 23] on div "HTML/Liquid" at bounding box center [321, 24] width 23 height 16
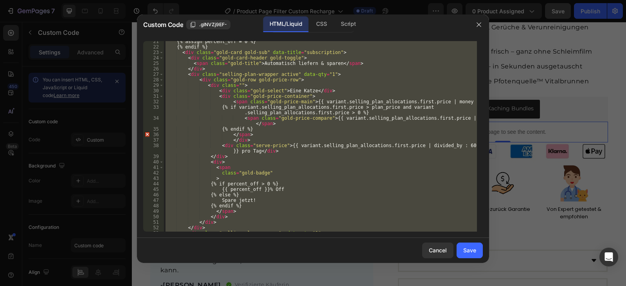
scroll to position [117, 0]
click at [404, 143] on div "{% assign percent_off = 0 %} {% endif %} < div class = "gold-card gold-sub" dat…" at bounding box center [320, 136] width 313 height 190
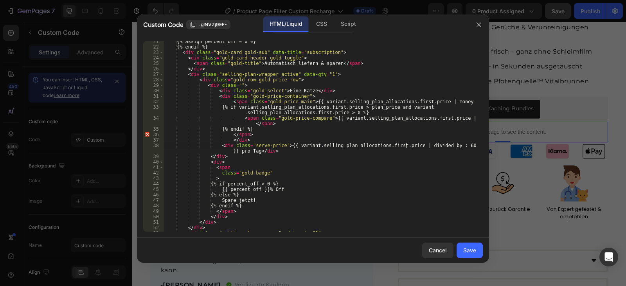
click at [404, 145] on div "{% assign percent_off = 0 %} {% endif %} < div class = "gold-card gold-sub" dat…" at bounding box center [320, 139] width 313 height 201
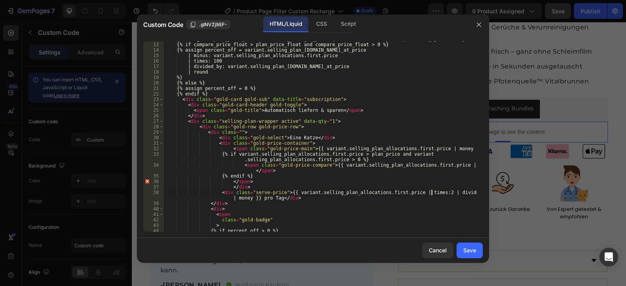
scroll to position [70, 0]
click at [444, 165] on div "{% assign compare_price_float = [DOMAIN_NAME]_at_price | default: variant.price…" at bounding box center [320, 136] width 313 height 201
click at [426, 147] on div "{% assign compare_price_float = [DOMAIN_NAME]_at_price | default: variant.price…" at bounding box center [320, 136] width 313 height 201
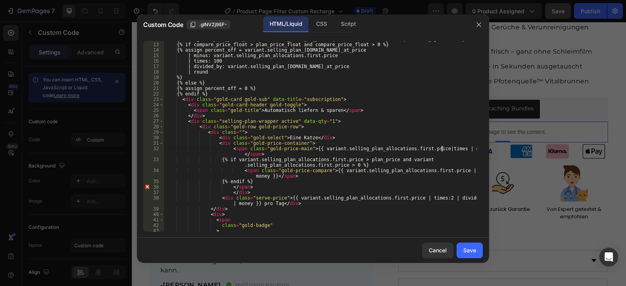
scroll to position [0, 23]
type textarea "<span class="gold-price-main">{{ variant.selling_plan_allocations.first.price|t…"
click at [467, 245] on button "Save" at bounding box center [469, 250] width 26 height 16
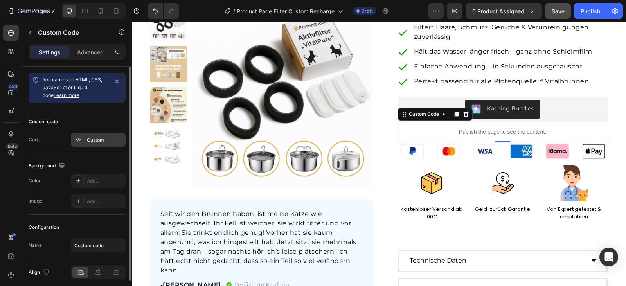
click at [81, 141] on icon at bounding box center [78, 139] width 6 height 6
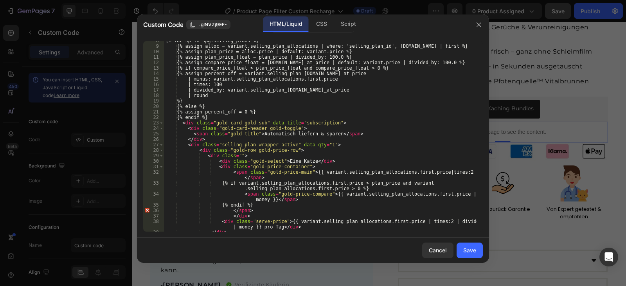
scroll to position [70, 0]
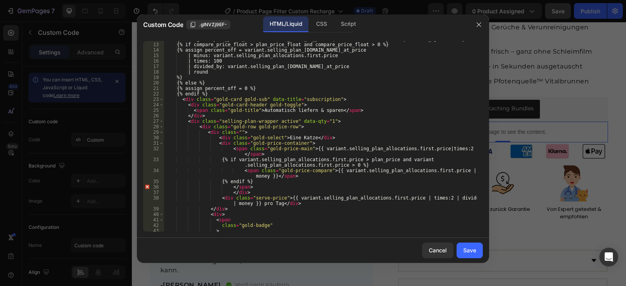
click at [407, 128] on div "{% assign compare_price_float = [DOMAIN_NAME]_at_price | default: variant.price…" at bounding box center [320, 136] width 313 height 201
drag, startPoint x: 426, startPoint y: 149, endPoint x: 446, endPoint y: 147, distance: 19.7
click at [446, 147] on div "{% assign compare_price_float = [DOMAIN_NAME]_at_price | default: variant.price…" at bounding box center [320, 136] width 313 height 201
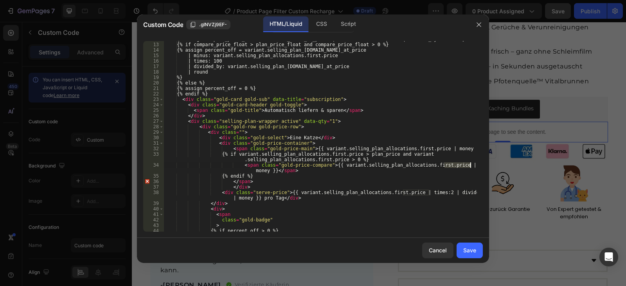
drag, startPoint x: 446, startPoint y: 165, endPoint x: 470, endPoint y: 162, distance: 23.6
click at [470, 162] on div "{% assign compare_price_float = [DOMAIN_NAME]_at_price | default: variant.price…" at bounding box center [320, 136] width 313 height 201
drag, startPoint x: 404, startPoint y: 194, endPoint x: 430, endPoint y: 191, distance: 26.3
click at [430, 191] on div "{% assign compare_price_float = [DOMAIN_NAME]_at_price | default: variant.price…" at bounding box center [320, 136] width 313 height 201
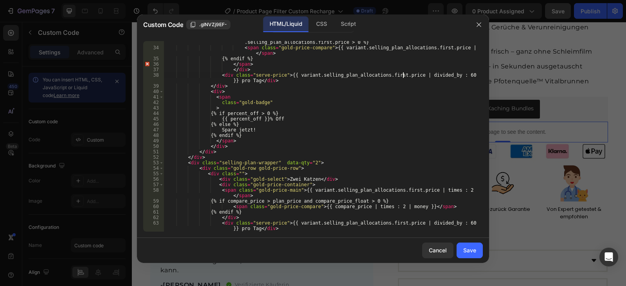
scroll to position [211, 0]
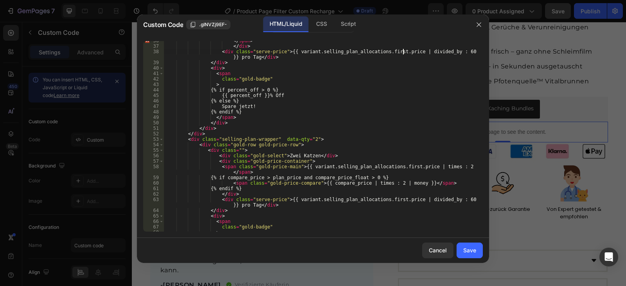
click at [404, 200] on div "</ span > </ div > < div class = "serve-price" > {{ variant.selling_plan_alloca…" at bounding box center [320, 138] width 313 height 201
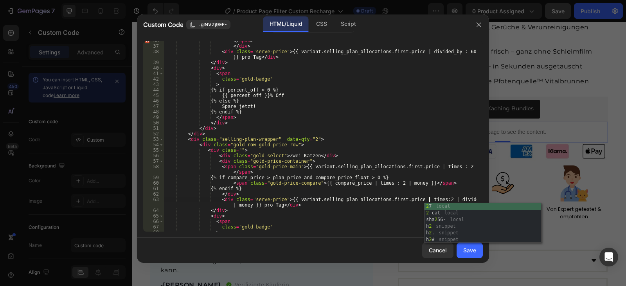
scroll to position [0, 22]
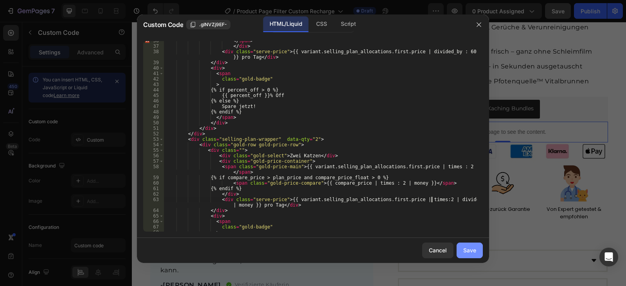
type textarea "<div class="serve-price">{{ variant.selling_plan_allocations.first.price | time…"
click at [463, 250] on div "Save" at bounding box center [469, 250] width 13 height 8
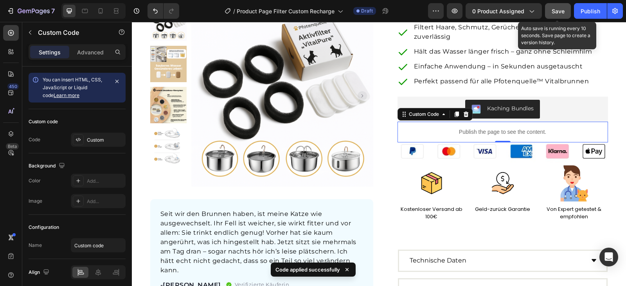
click at [555, 14] on span "Save" at bounding box center [557, 11] width 13 height 7
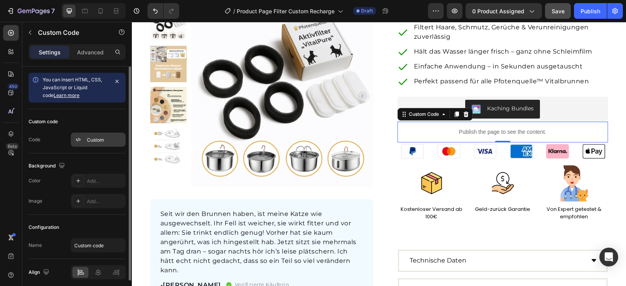
click at [107, 138] on div "Custom" at bounding box center [105, 139] width 37 height 7
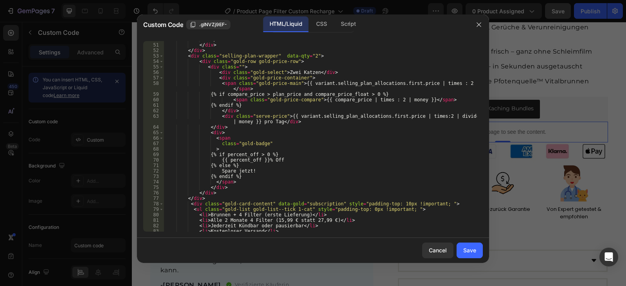
scroll to position [295, 0]
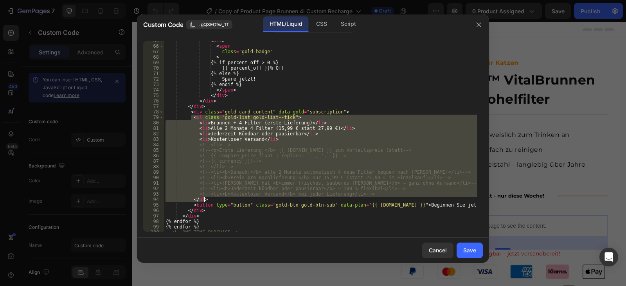
scroll to position [375, 0]
click at [211, 197] on div "< div > < span class = "gold-badge" > {% if percent_off > 0 %} {{ percent_off }…" at bounding box center [320, 138] width 313 height 201
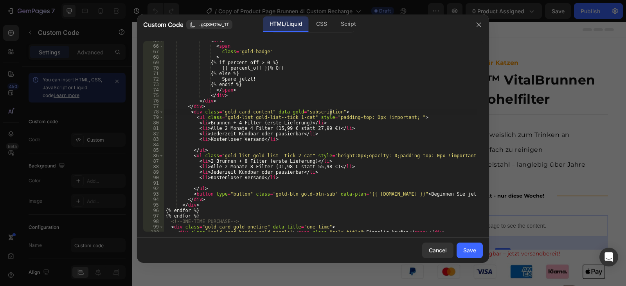
click at [330, 111] on div "< div > < span class = "gold-badge" > {% if percent_off > 0 %} {{ percent_off }…" at bounding box center [320, 138] width 313 height 201
paste textarea "style="padding-top: 10px !important; ""
click at [343, 20] on div "Script" at bounding box center [347, 24] width 27 height 16
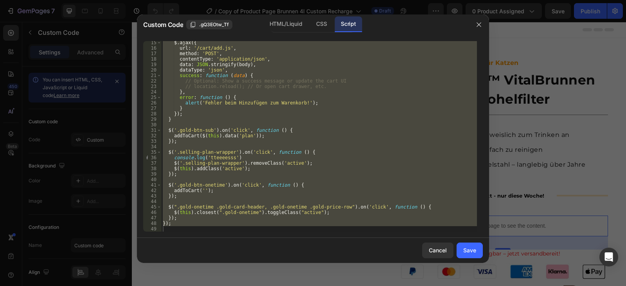
scroll to position [0, 0]
click at [249, 169] on div "$ . ajax ({ url : '/cart/add.js' , method : 'POST' , contentType : 'application…" at bounding box center [319, 136] width 316 height 190
type textarea "$(this).addClass('active');"
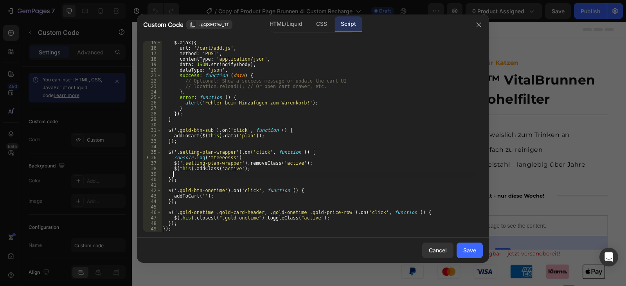
paste textarea "}"
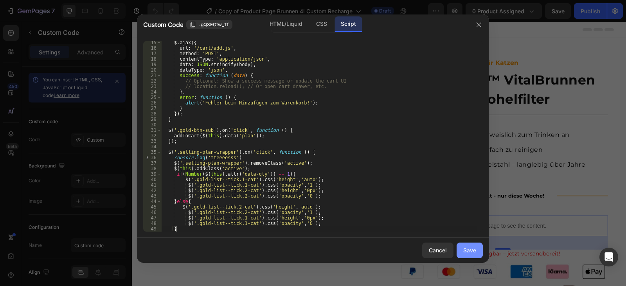
type textarea "}"
click at [463, 248] on div "Save" at bounding box center [469, 250] width 13 height 8
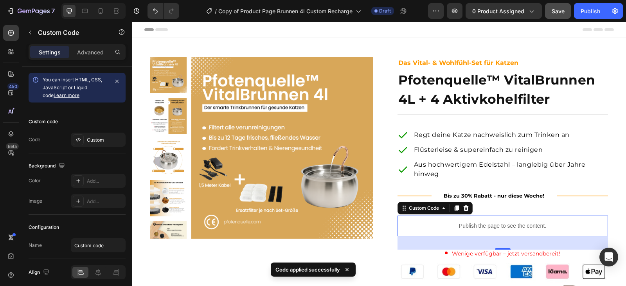
click at [570, 5] on button "Save" at bounding box center [558, 11] width 26 height 16
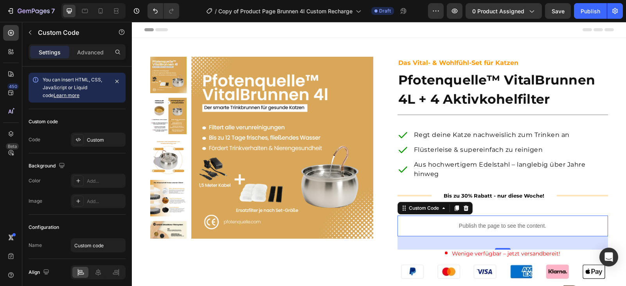
click at [478, 224] on p "Publish the page to see the content." at bounding box center [502, 226] width 210 height 8
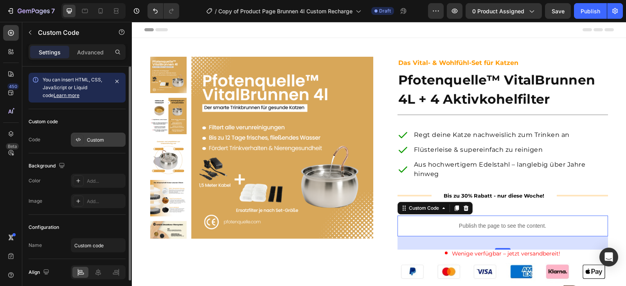
click at [90, 138] on div "Custom" at bounding box center [105, 139] width 37 height 7
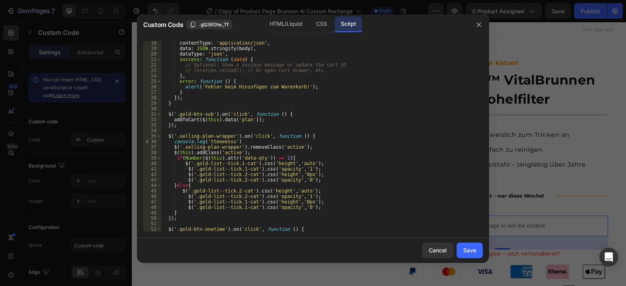
scroll to position [138, 0]
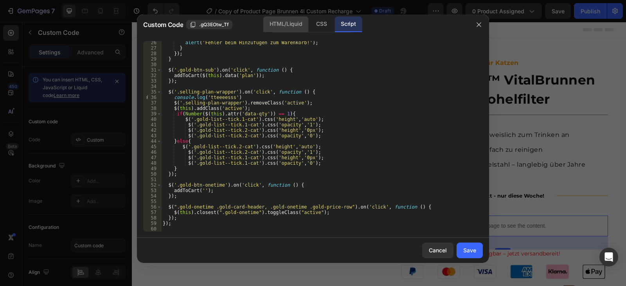
click at [310, 23] on div "HTML/Liquid" at bounding box center [321, 24] width 23 height 16
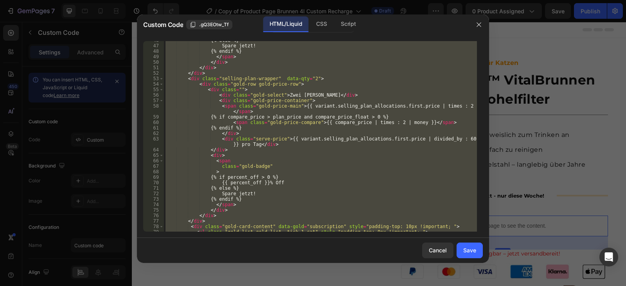
scroll to position [284, 0]
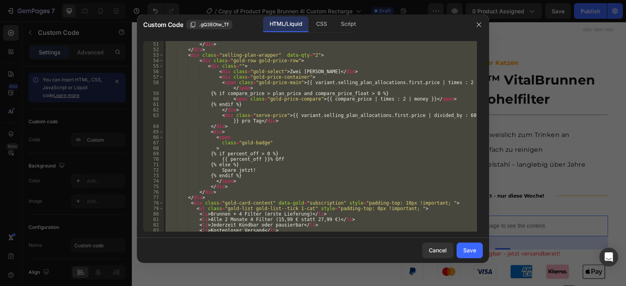
click at [351, 99] on div "</ div > </ div > </ div > < div class = "selling-plan-wrapper" data-qty = "2" …" at bounding box center [320, 136] width 313 height 190
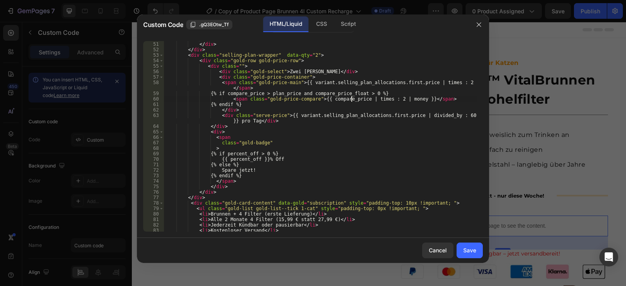
click at [351, 99] on div "</ div > </ div > </ div > < div class = "selling-plan-wrapper" data-qty = "2" …" at bounding box center [320, 136] width 313 height 201
click at [403, 116] on div "</ div > </ div > </ div > < div class = "selling-plan-wrapper" data-qty = "2" …" at bounding box center [320, 136] width 313 height 201
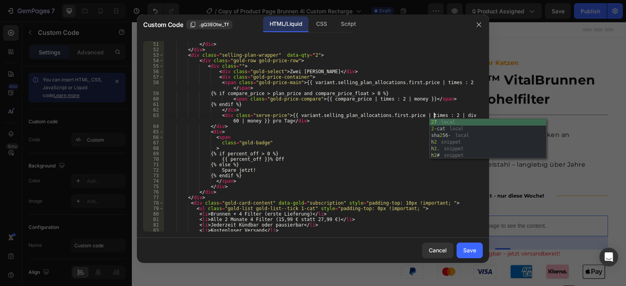
scroll to position [0, 22]
type textarea "<div class="serve-price">{{ variant.selling_plan_allocations.first.price | time…"
click at [471, 252] on div "Save" at bounding box center [469, 250] width 13 height 8
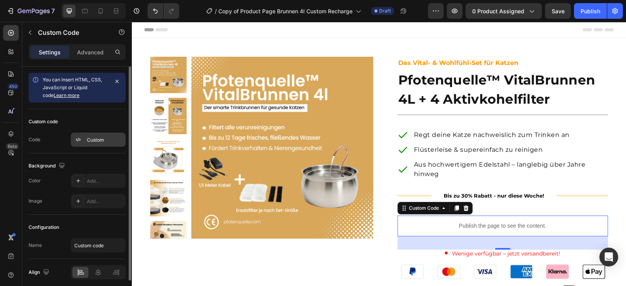
click at [98, 142] on div "Custom" at bounding box center [105, 139] width 37 height 7
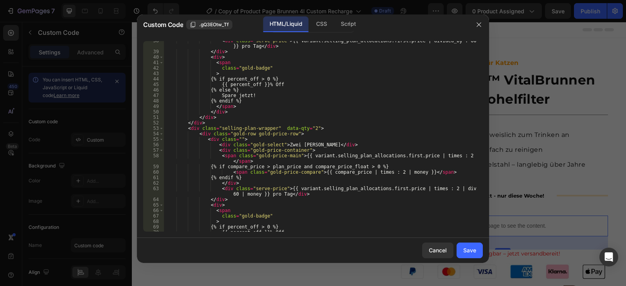
scroll to position [211, 0]
